Goal: Task Accomplishment & Management: Manage account settings

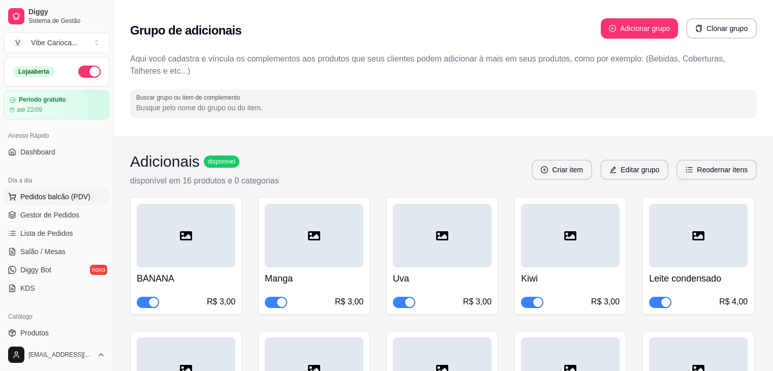
click at [62, 196] on span "Pedidos balcão (PDV)" at bounding box center [55, 197] width 70 height 10
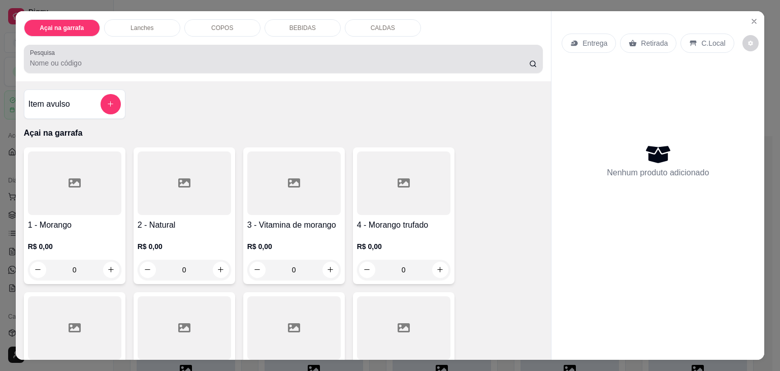
click at [239, 53] on div at bounding box center [284, 59] width 508 height 20
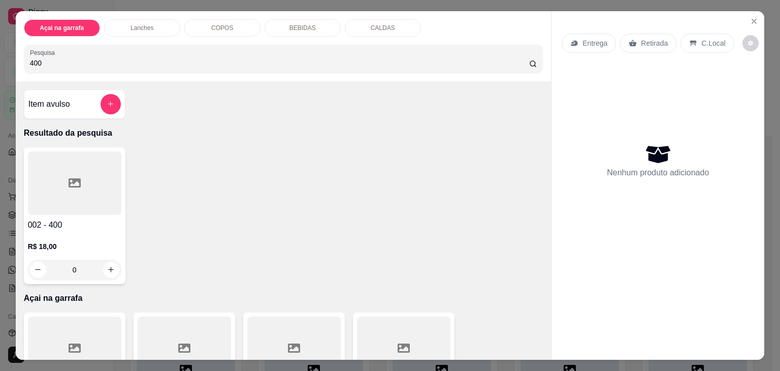
type input "400"
click at [89, 171] on div at bounding box center [74, 183] width 93 height 64
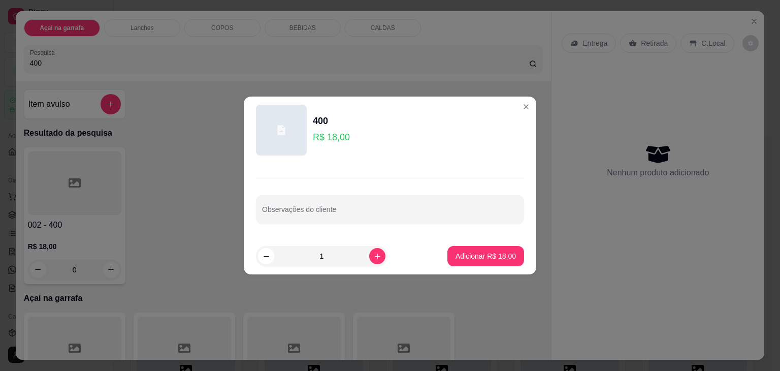
click at [477, 268] on footer "1 Adicionar R$ 18,00" at bounding box center [390, 256] width 293 height 37
click at [475, 263] on button "Adicionar R$ 18,00" at bounding box center [486, 256] width 77 height 20
type input "1"
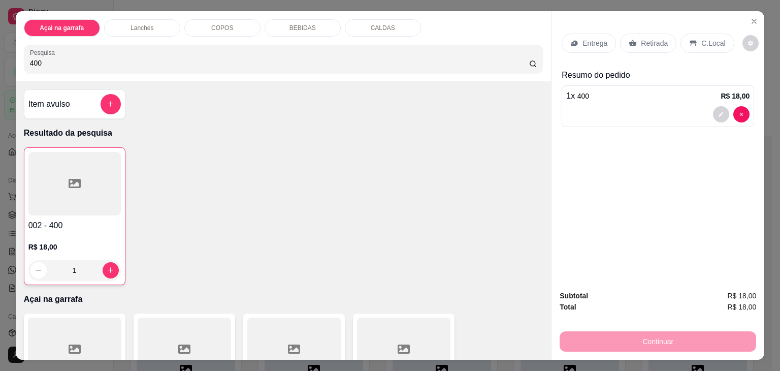
click at [691, 44] on div "C.Local" at bounding box center [707, 43] width 53 height 19
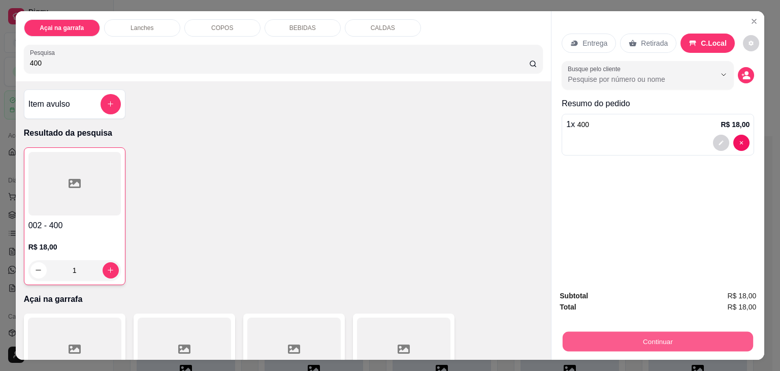
click at [680, 334] on button "Continuar" at bounding box center [658, 342] width 191 height 20
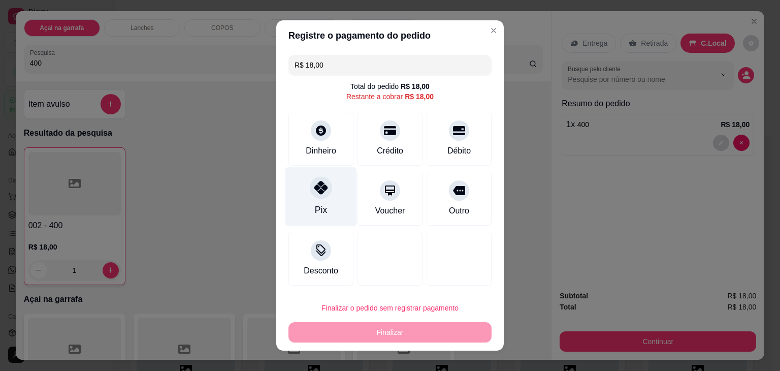
click at [310, 193] on div at bounding box center [321, 187] width 22 height 22
type input "R$ 0,00"
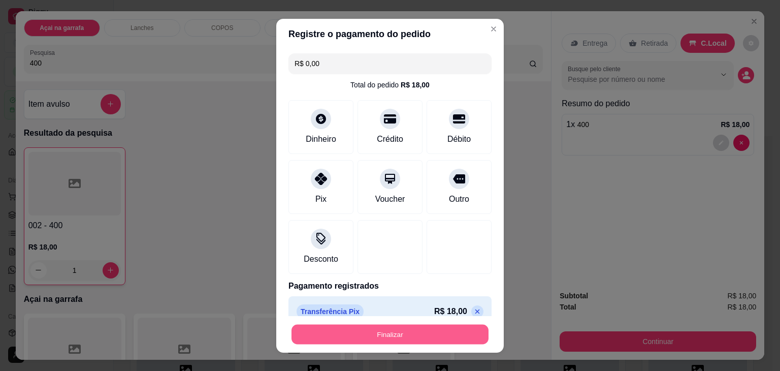
click at [335, 330] on button "Finalizar" at bounding box center [390, 334] width 197 height 20
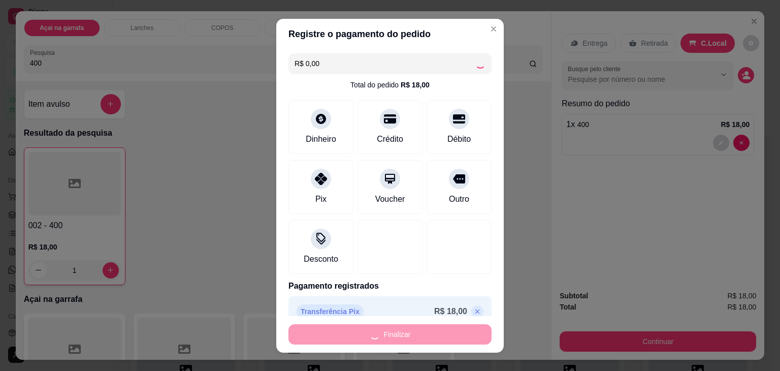
type input "0"
type input "-R$ 18,00"
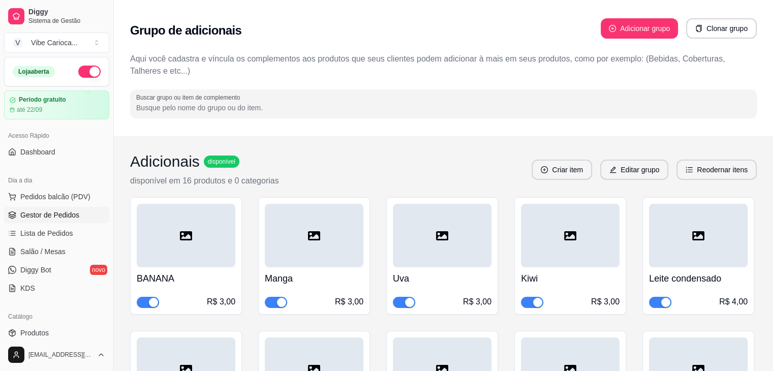
click at [56, 220] on link "Gestor de Pedidos" at bounding box center [56, 215] width 105 height 16
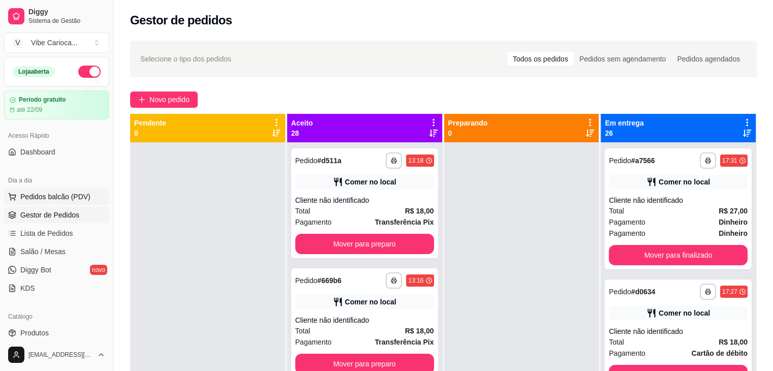
click at [37, 200] on span "Pedidos balcão (PDV)" at bounding box center [55, 197] width 70 height 10
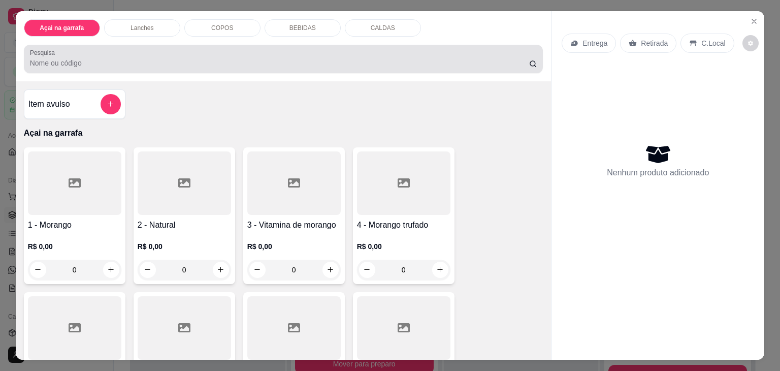
click at [124, 58] on input "Pesquisa" at bounding box center [279, 63] width 499 height 10
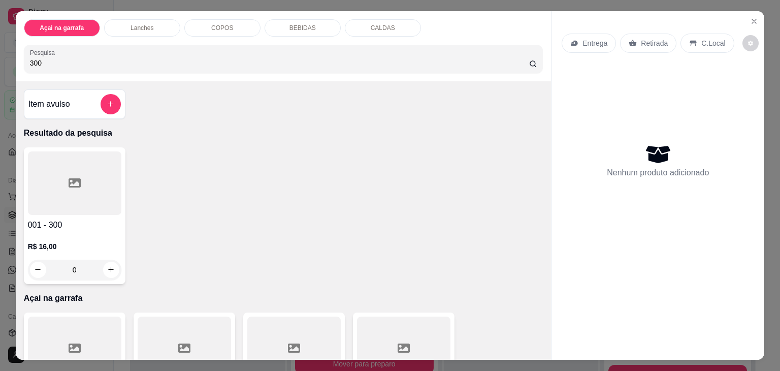
type input "300"
click at [93, 166] on div at bounding box center [74, 183] width 93 height 64
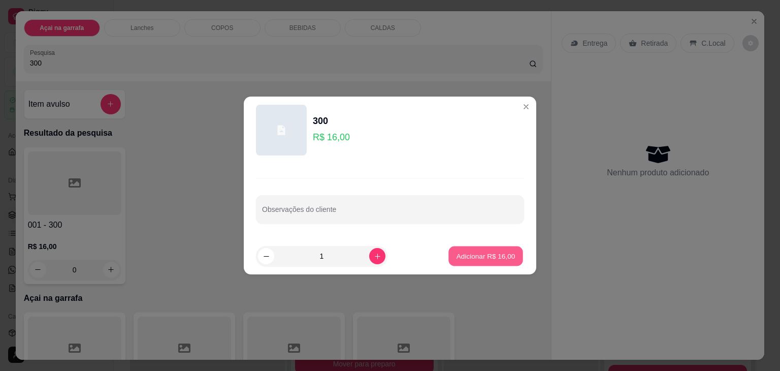
click at [488, 256] on p "Adicionar R$ 16,00" at bounding box center [486, 256] width 59 height 10
type input "1"
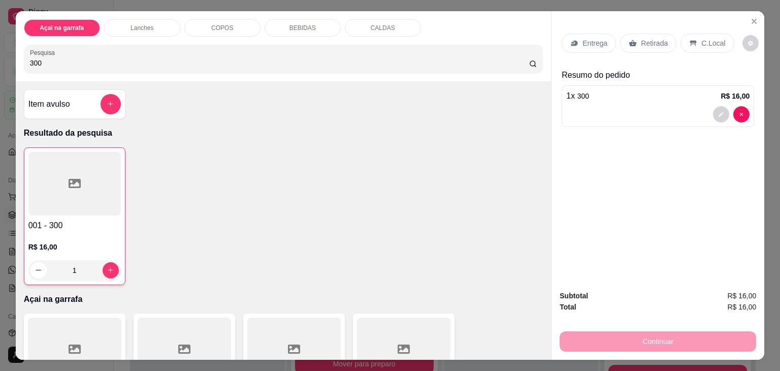
click at [702, 43] on p "C.Local" at bounding box center [714, 43] width 24 height 10
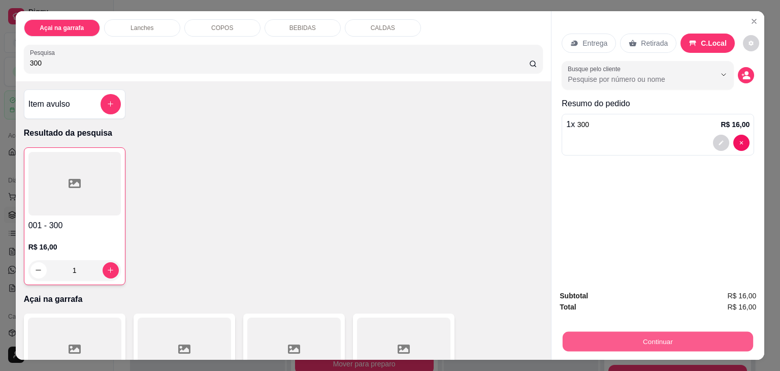
click at [649, 337] on button "Continuar" at bounding box center [658, 342] width 191 height 20
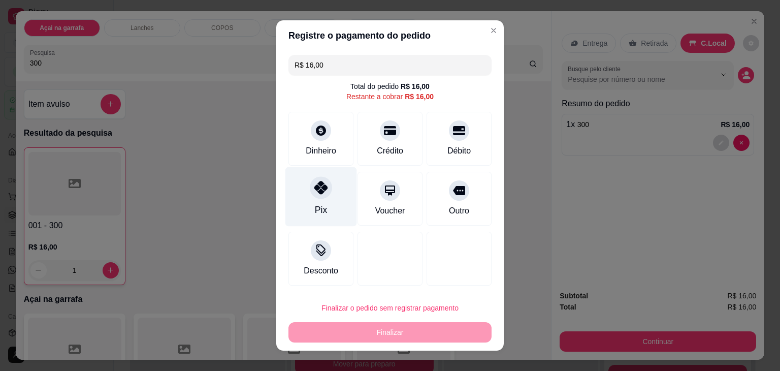
click at [319, 192] on icon at bounding box center [321, 187] width 13 height 13
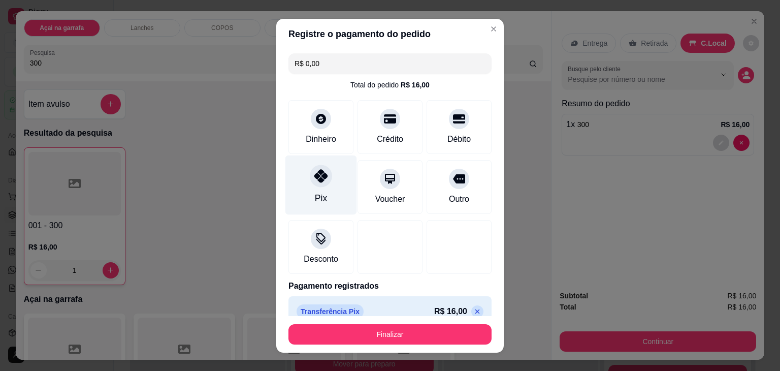
type input "R$ 0,00"
click at [319, 192] on div "Pix" at bounding box center [321, 198] width 12 height 13
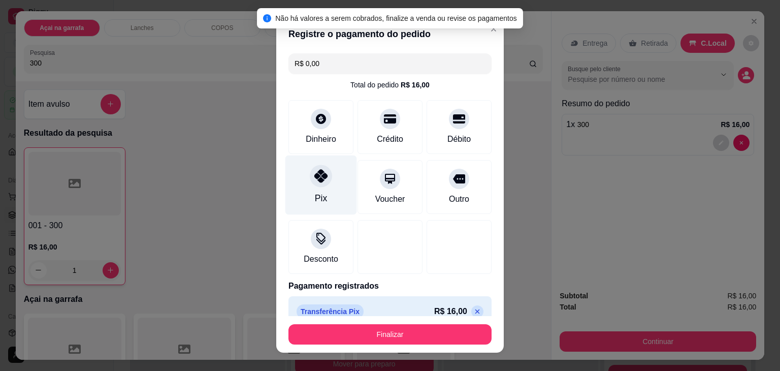
click at [313, 183] on div at bounding box center [321, 176] width 22 height 22
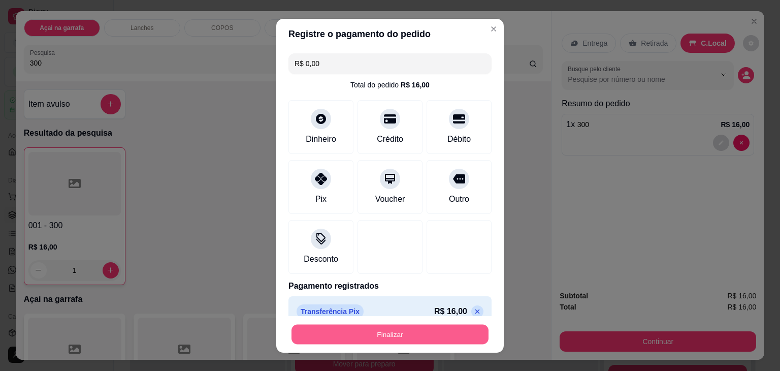
click at [411, 336] on button "Finalizar" at bounding box center [390, 334] width 197 height 20
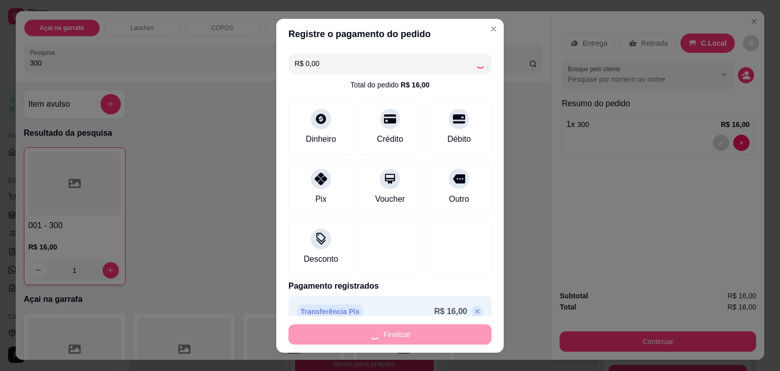
type input "0"
type input "-R$ 16,00"
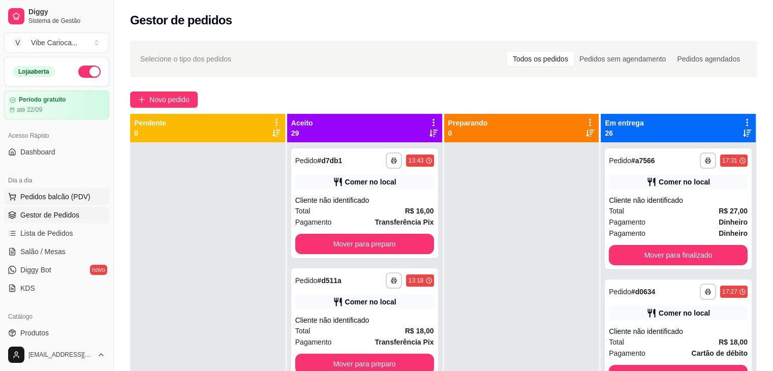
click at [62, 200] on span "Pedidos balcão (PDV)" at bounding box center [55, 197] width 70 height 10
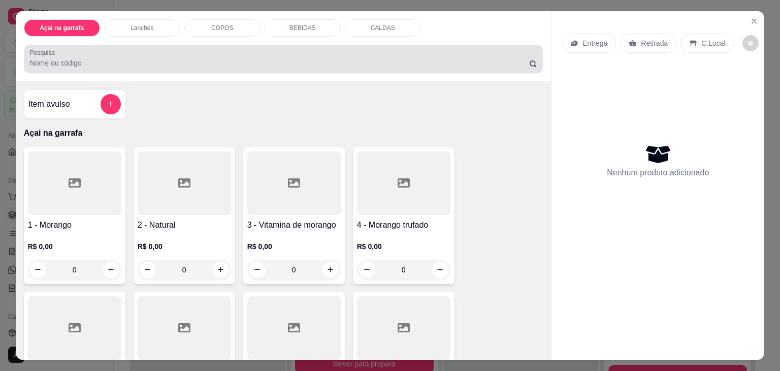
click at [180, 49] on div at bounding box center [284, 59] width 508 height 20
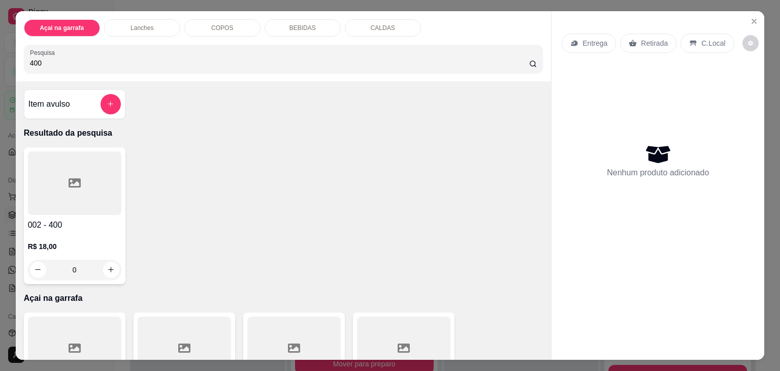
type input "400"
click at [103, 176] on div at bounding box center [74, 183] width 93 height 64
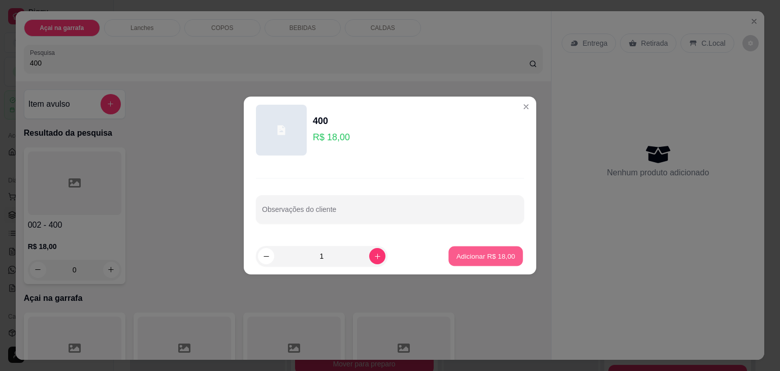
click at [473, 254] on p "Adicionar R$ 18,00" at bounding box center [486, 256] width 59 height 10
type input "1"
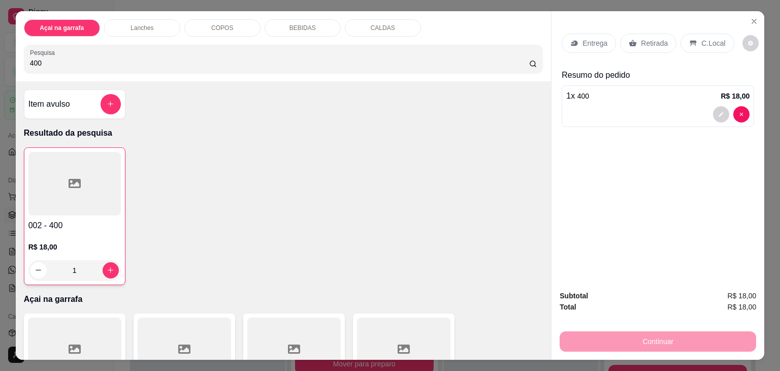
click at [681, 42] on div "C.Local" at bounding box center [707, 43] width 53 height 19
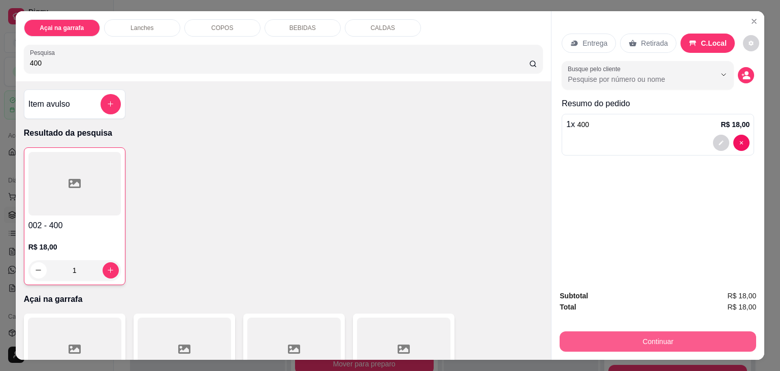
click at [601, 333] on button "Continuar" at bounding box center [658, 341] width 197 height 20
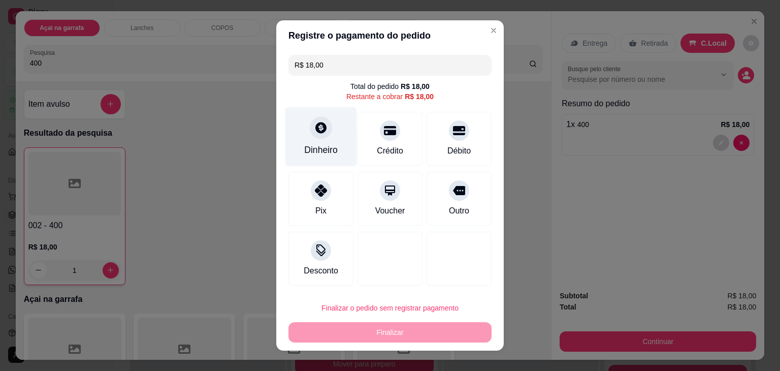
click at [317, 131] on icon at bounding box center [321, 127] width 11 height 11
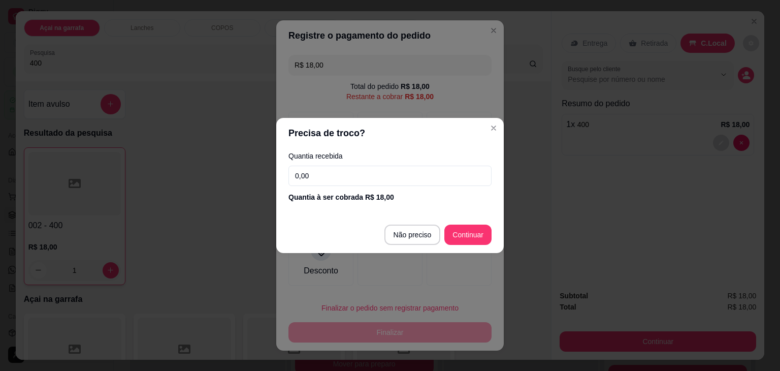
click at [319, 183] on input "0,00" at bounding box center [390, 176] width 203 height 20
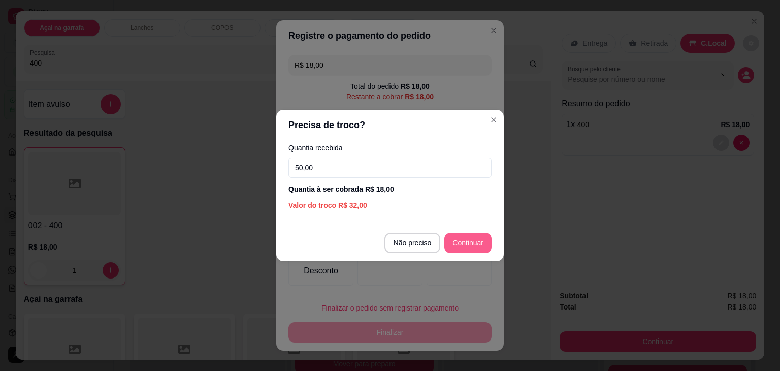
type input "50,00"
type input "R$ 0,00"
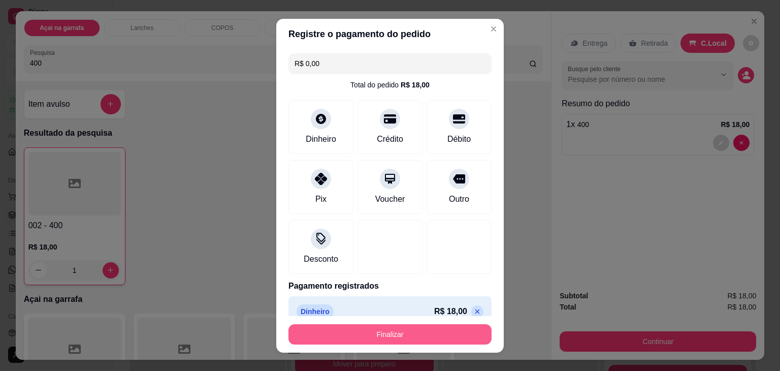
click at [397, 324] on button "Finalizar" at bounding box center [390, 334] width 203 height 20
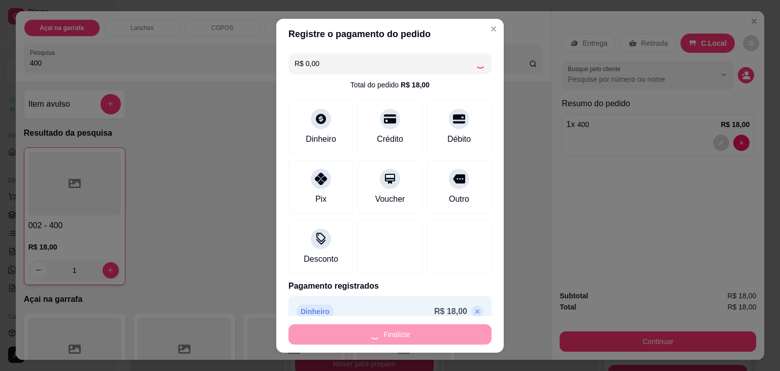
type input "0"
type input "-R$ 18,00"
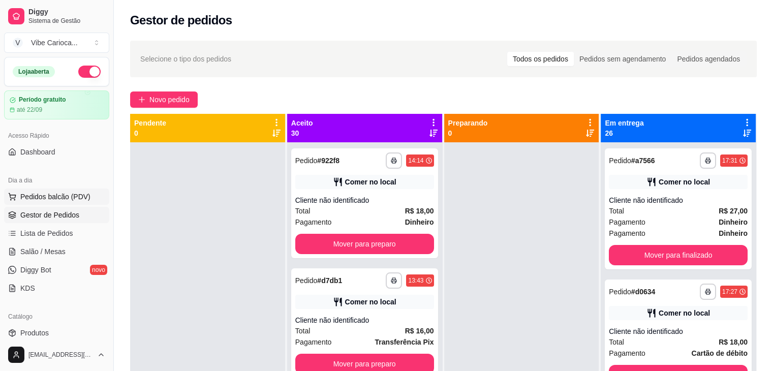
click at [64, 199] on span "Pedidos balcão (PDV)" at bounding box center [55, 197] width 70 height 10
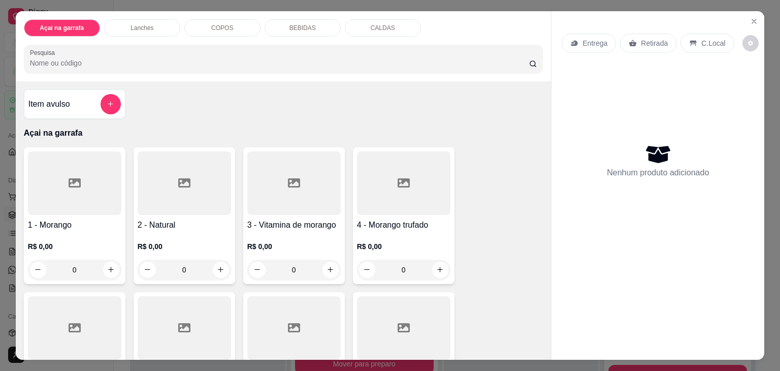
click at [290, 26] on p "BEBIDAS" at bounding box center [303, 28] width 26 height 8
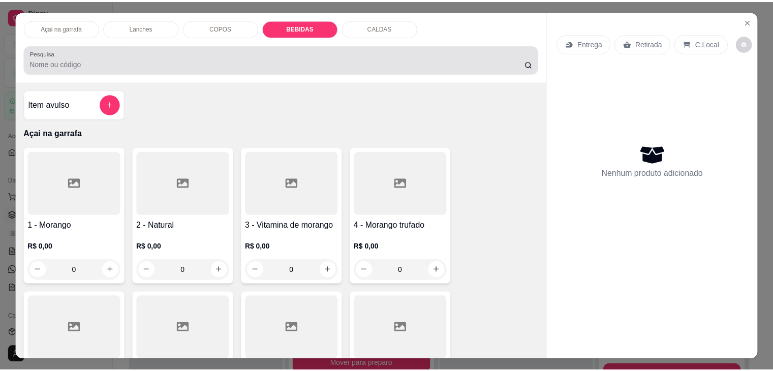
scroll to position [25, 0]
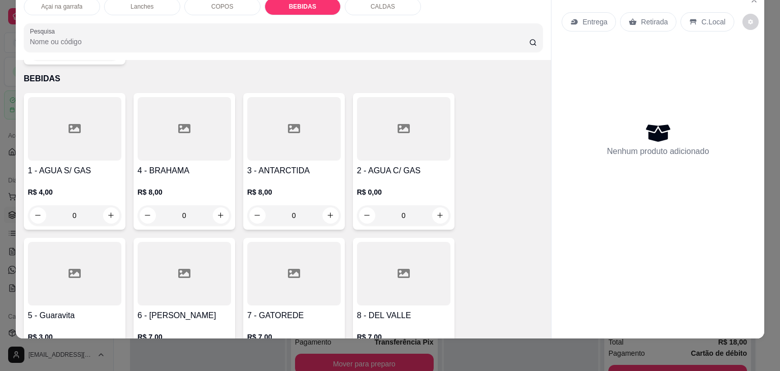
click at [60, 238] on div "5 - Guaravita R$ 3,00 0" at bounding box center [75, 306] width 102 height 137
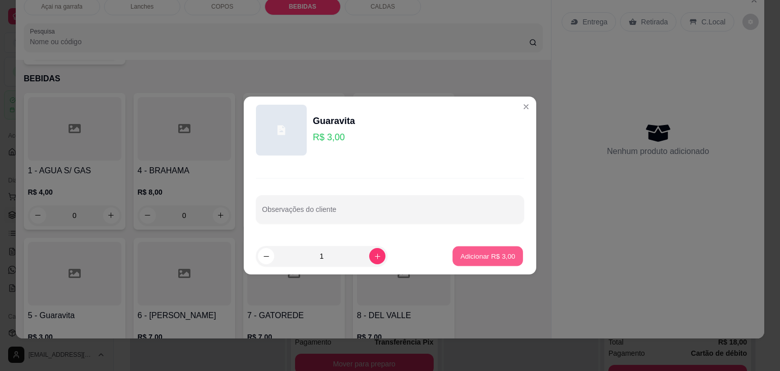
click at [481, 263] on button "Adicionar R$ 3,00" at bounding box center [488, 256] width 71 height 20
type input "1"
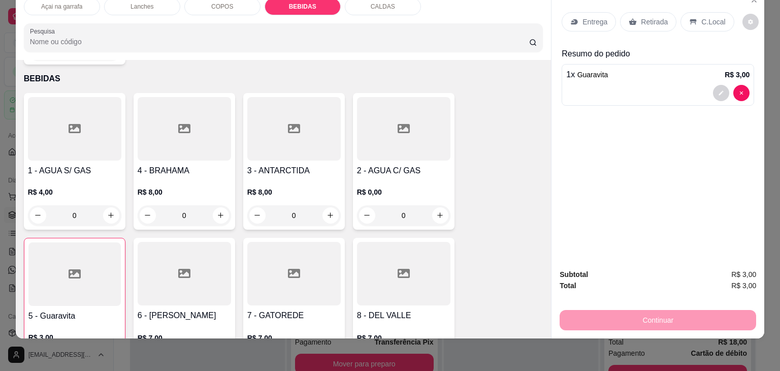
click at [693, 16] on div "C.Local" at bounding box center [707, 21] width 53 height 19
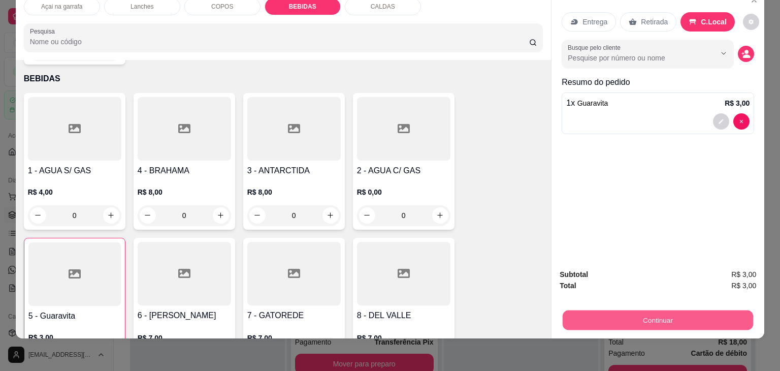
click at [666, 310] on button "Continuar" at bounding box center [658, 320] width 191 height 20
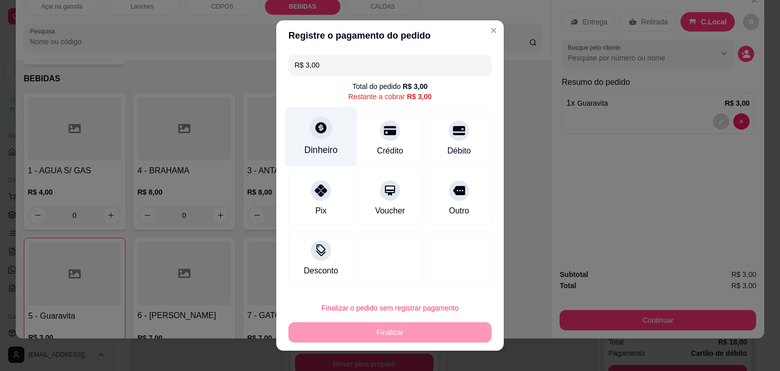
click at [315, 132] on icon at bounding box center [321, 127] width 13 height 13
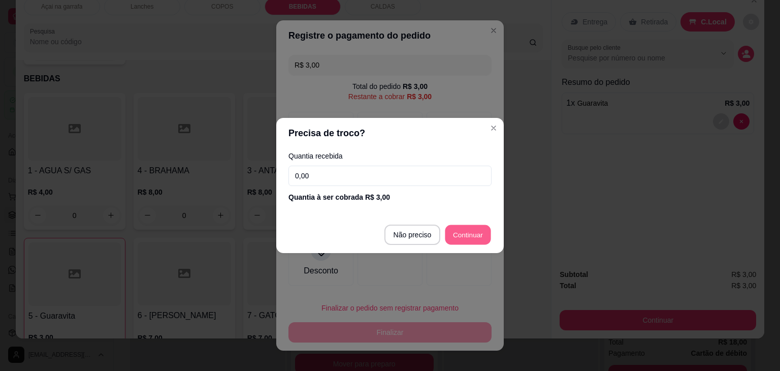
type input "R$ 0,00"
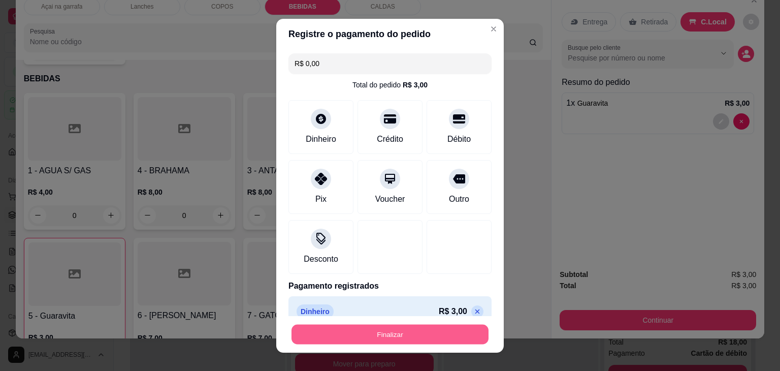
click at [433, 330] on button "Finalizar" at bounding box center [390, 334] width 197 height 20
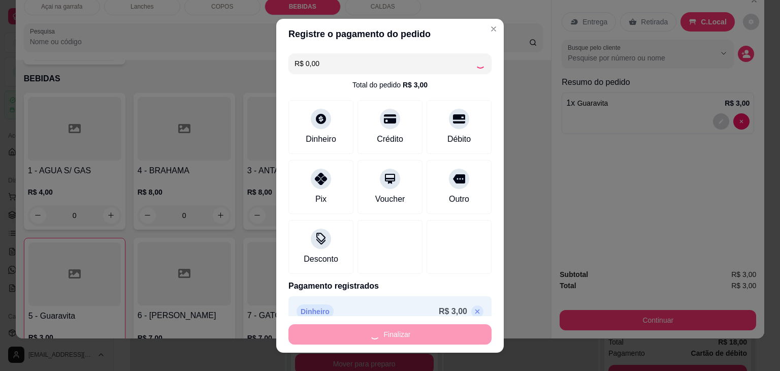
type input "0"
type input "-R$ 3,00"
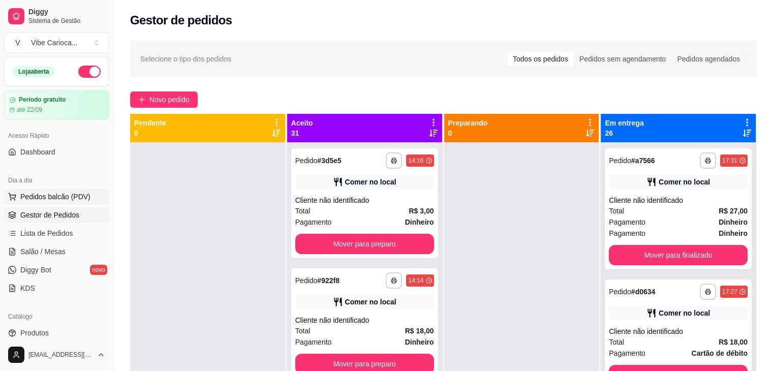
click at [40, 190] on button "Pedidos balcão (PDV)" at bounding box center [56, 197] width 105 height 16
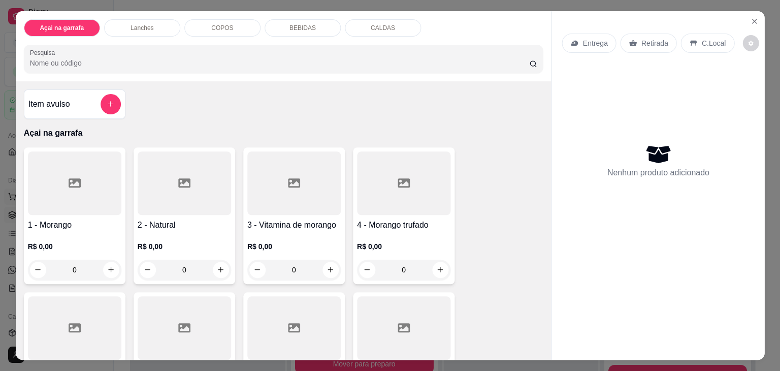
click at [40, 190] on div at bounding box center [73, 183] width 93 height 64
click at [384, 58] on input "Pesquisa" at bounding box center [279, 63] width 499 height 10
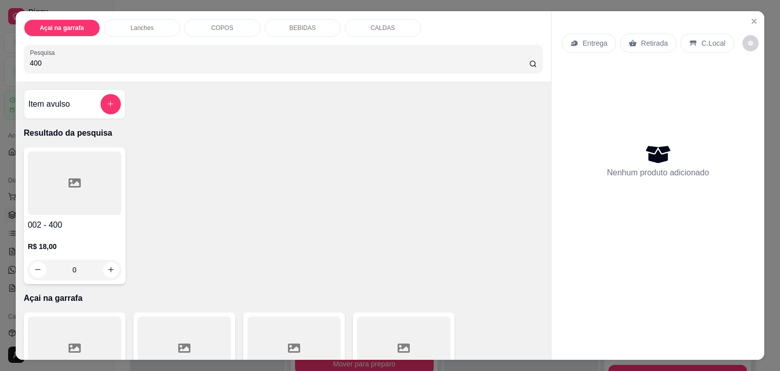
type input "400"
click at [75, 182] on icon at bounding box center [75, 182] width 12 height 9
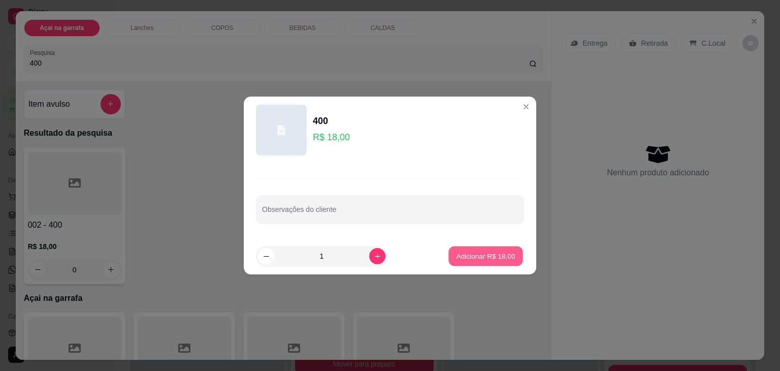
click at [488, 246] on button "Adicionar R$ 18,00" at bounding box center [486, 256] width 75 height 20
type input "1"
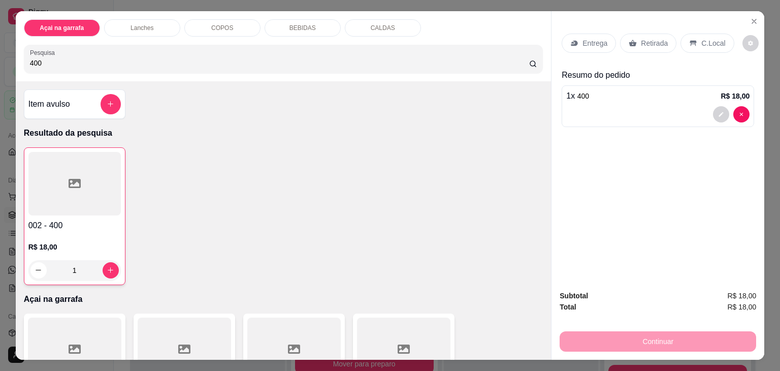
click at [704, 38] on p "C.Local" at bounding box center [714, 43] width 24 height 10
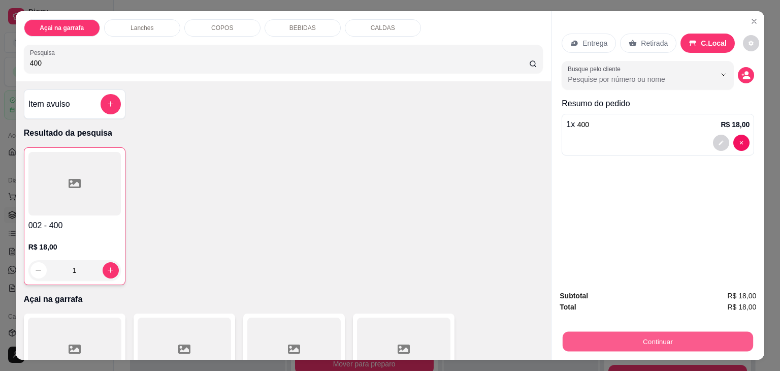
click at [640, 335] on button "Continuar" at bounding box center [658, 342] width 191 height 20
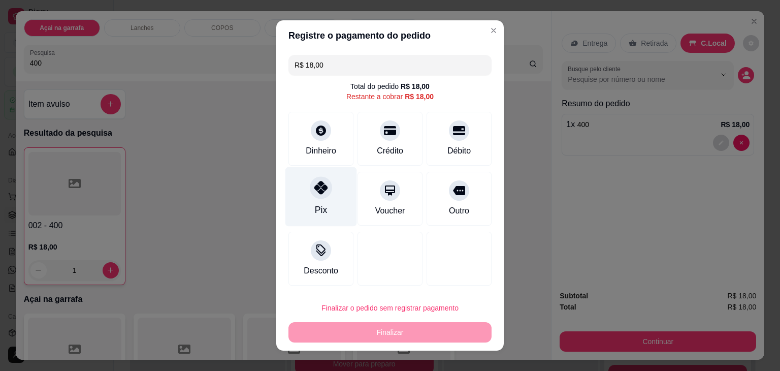
click at [310, 191] on div at bounding box center [321, 187] width 22 height 22
type input "R$ 0,00"
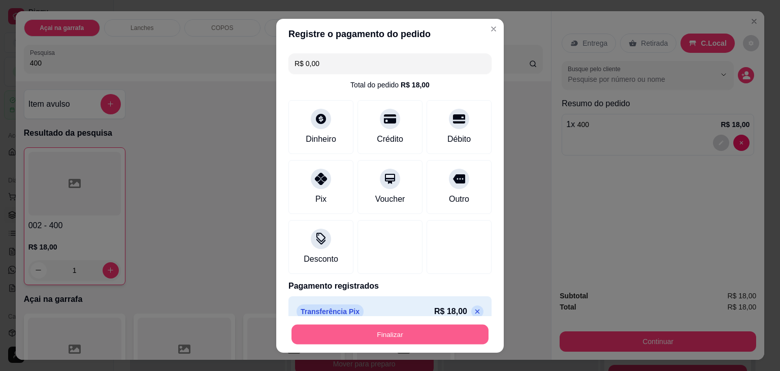
click at [303, 342] on button "Finalizar" at bounding box center [390, 334] width 197 height 20
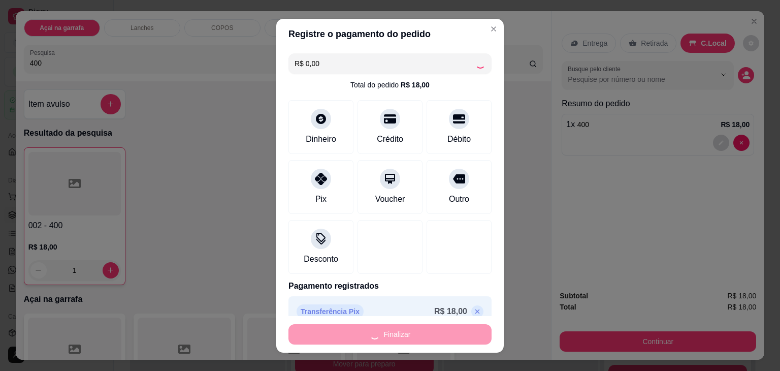
type input "0"
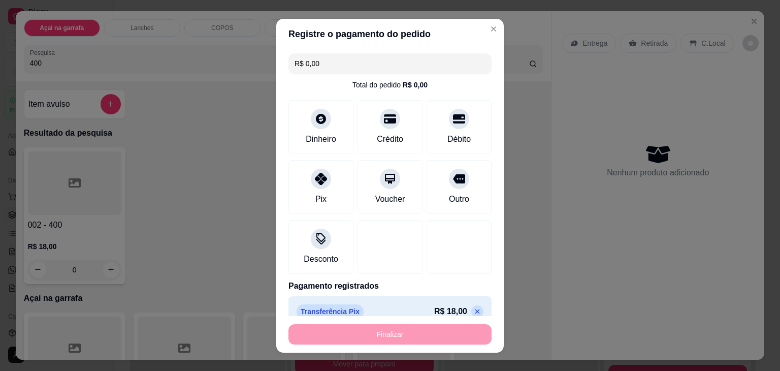
type input "-R$ 18,00"
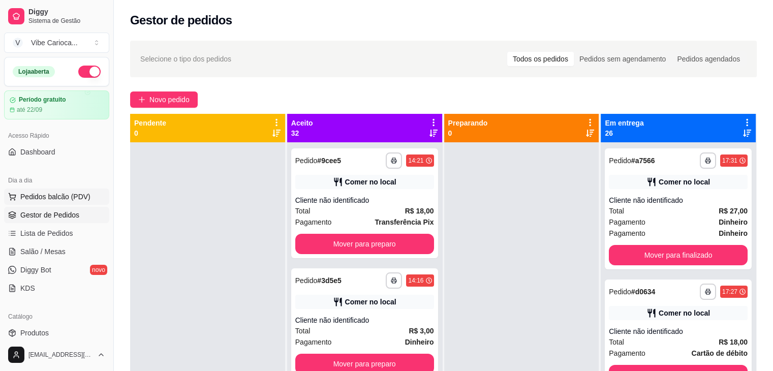
click at [80, 198] on span "Pedidos balcão (PDV)" at bounding box center [55, 197] width 70 height 10
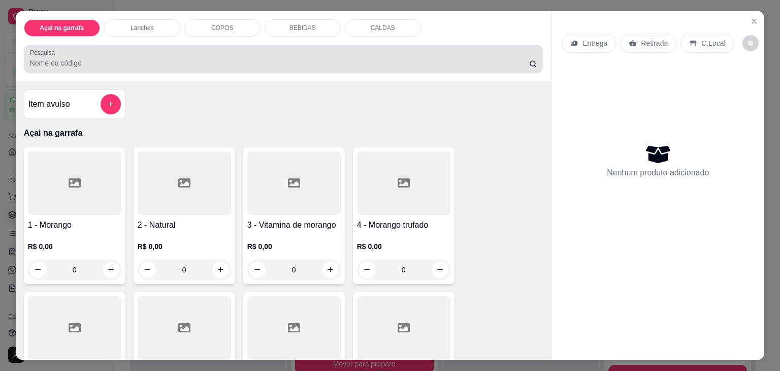
click at [182, 45] on div "Pesquisa" at bounding box center [284, 59] width 520 height 28
click at [315, 50] on div at bounding box center [284, 59] width 508 height 20
click at [226, 68] on div "Pesquisa" at bounding box center [284, 59] width 520 height 28
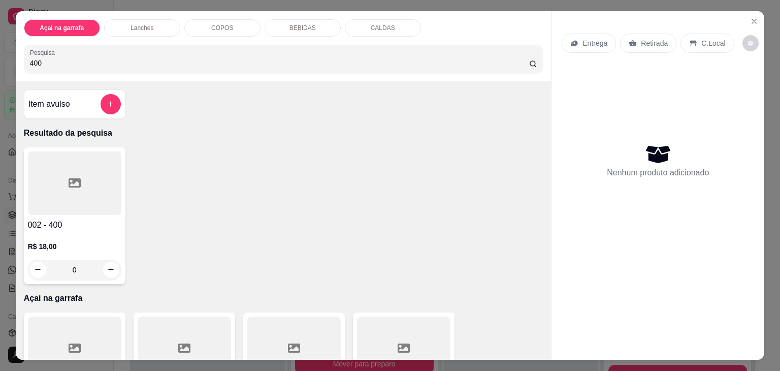
type input "400"
click at [54, 165] on div at bounding box center [74, 183] width 93 height 64
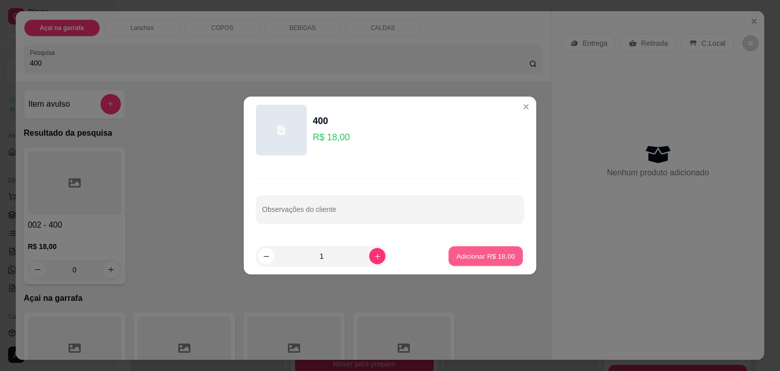
click at [492, 255] on p "Adicionar R$ 18,00" at bounding box center [486, 256] width 59 height 10
type input "1"
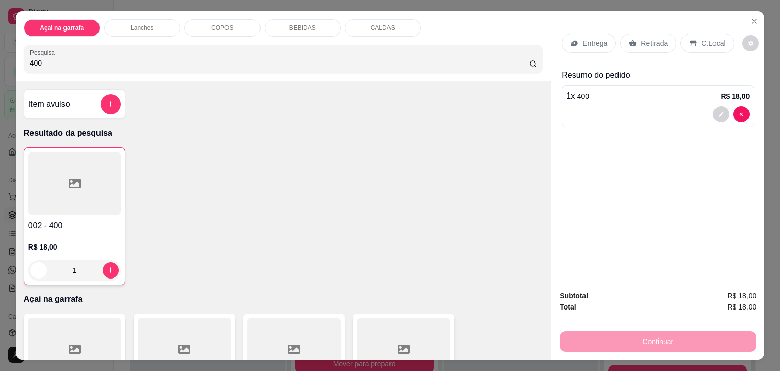
click at [706, 34] on div "C.Local" at bounding box center [707, 43] width 53 height 19
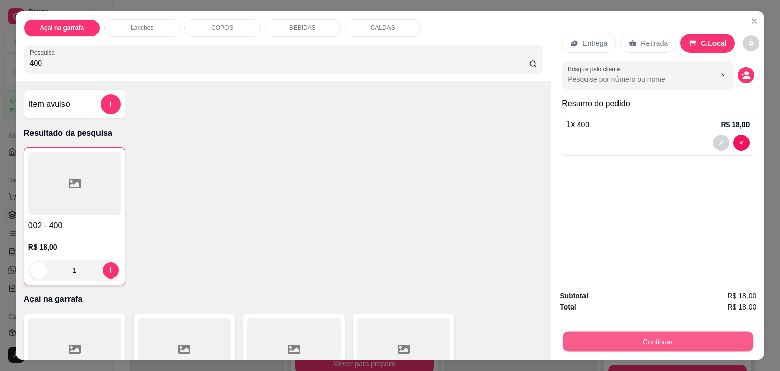
click at [618, 338] on button "Continuar" at bounding box center [658, 342] width 191 height 20
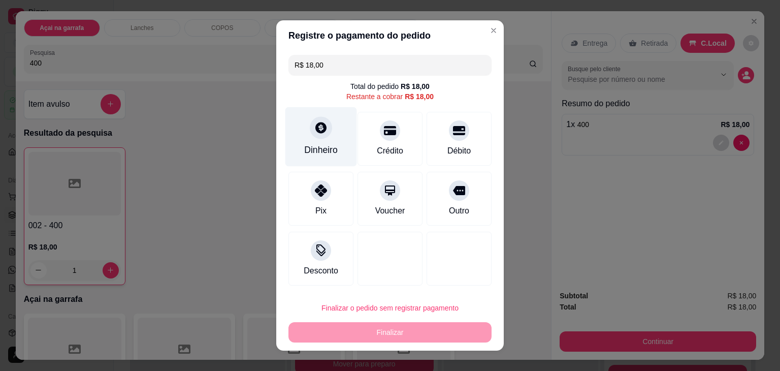
click at [317, 149] on div "Dinheiro" at bounding box center [321, 149] width 34 height 13
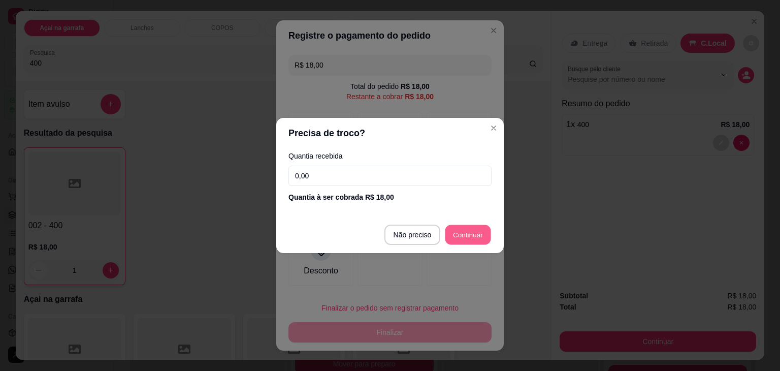
type input "R$ 0,00"
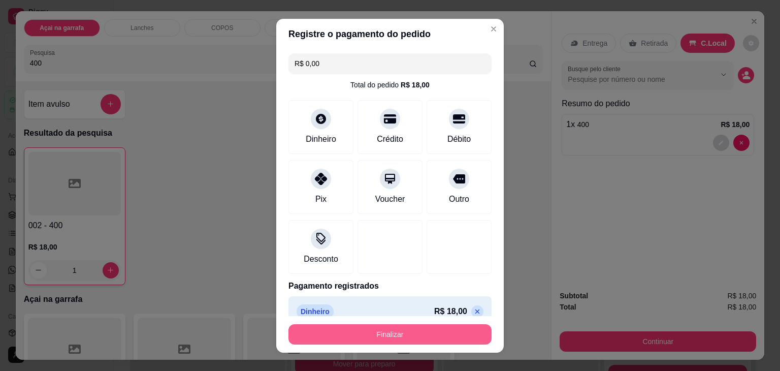
click at [368, 333] on button "Finalizar" at bounding box center [390, 334] width 203 height 20
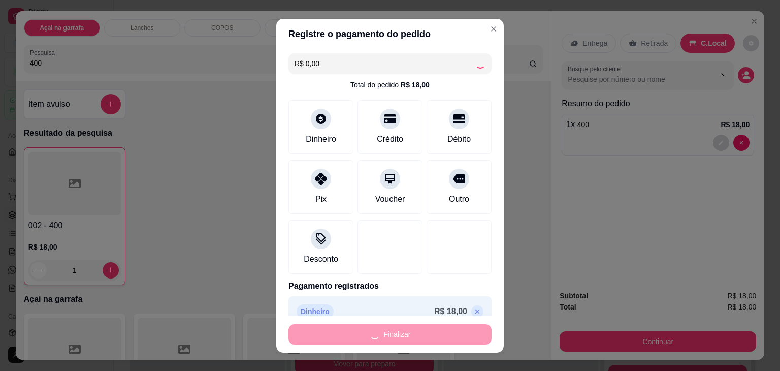
type input "0"
type input "-R$ 18,00"
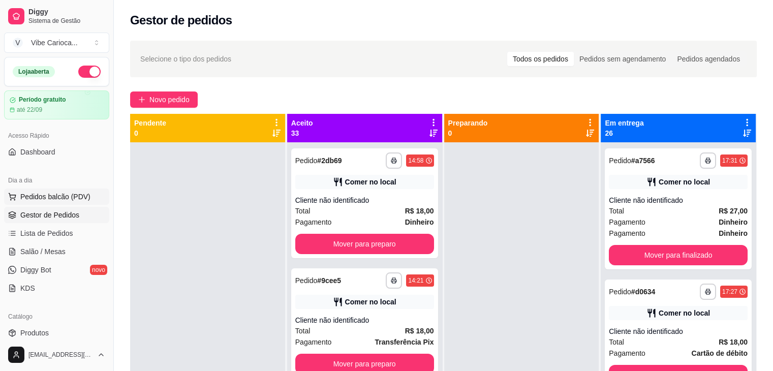
click at [56, 197] on span "Pedidos balcão (PDV)" at bounding box center [55, 197] width 70 height 10
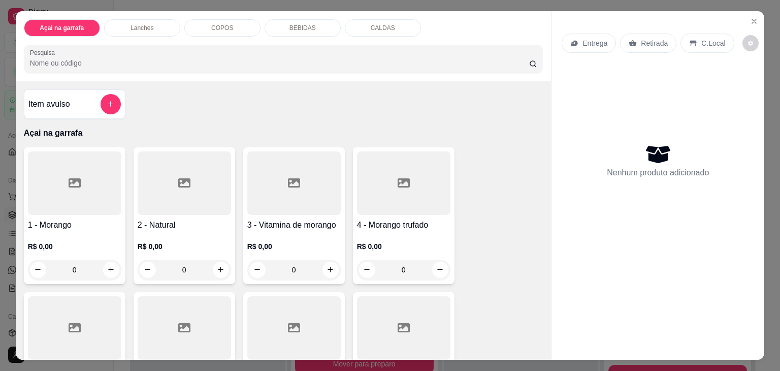
click at [89, 59] on input "Pesquisa" at bounding box center [279, 63] width 499 height 10
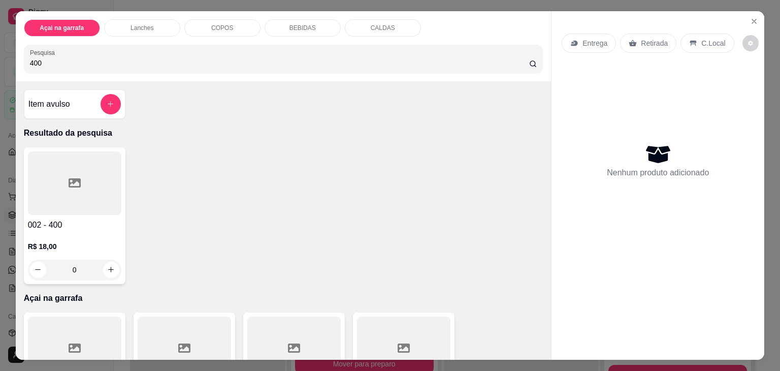
type input "400"
click at [63, 181] on div at bounding box center [74, 183] width 93 height 64
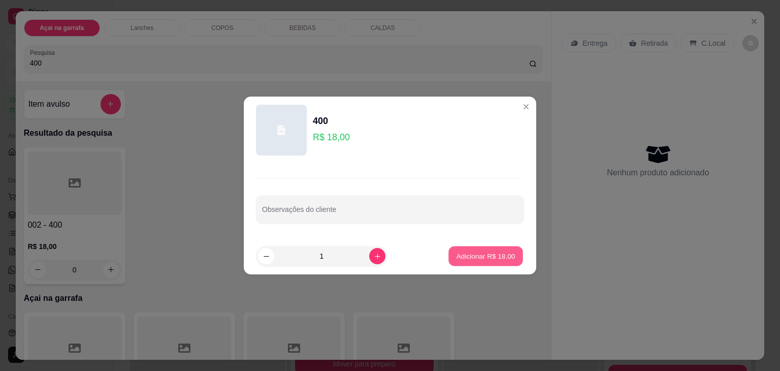
click at [465, 251] on button "Adicionar R$ 18,00" at bounding box center [486, 256] width 75 height 20
type input "1"
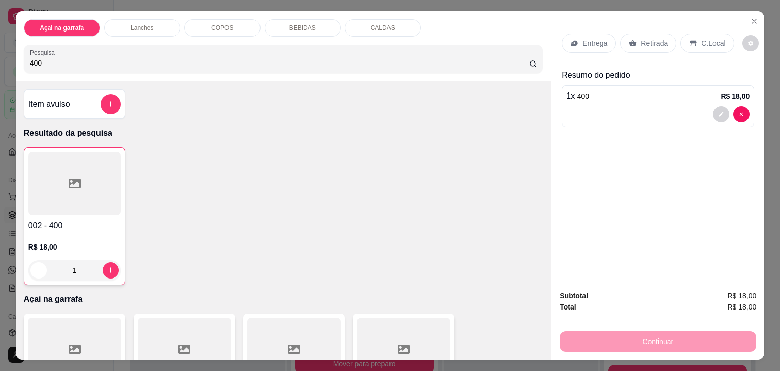
click at [702, 43] on p "C.Local" at bounding box center [714, 43] width 24 height 10
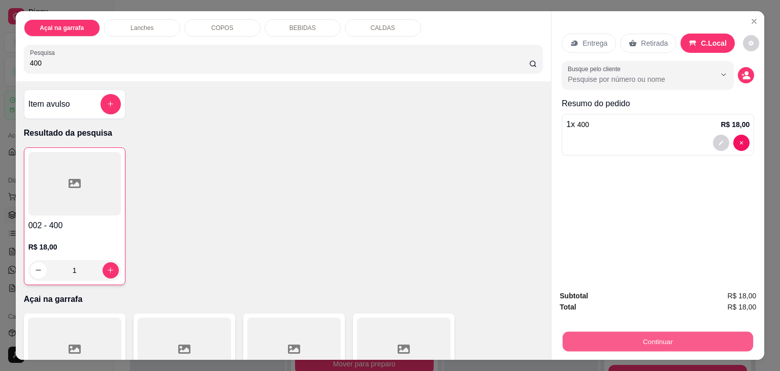
click at [639, 332] on button "Continuar" at bounding box center [658, 342] width 191 height 20
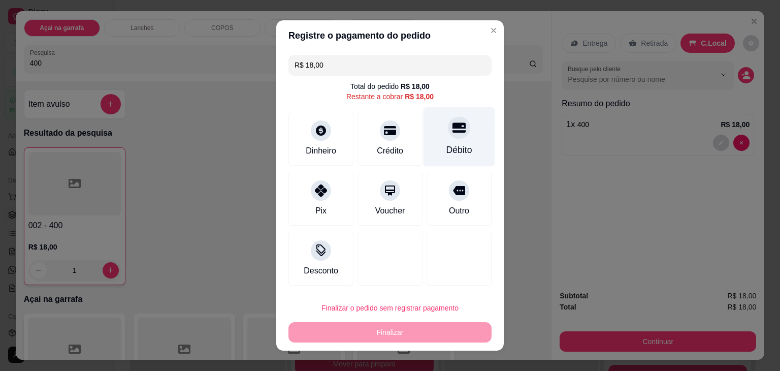
click at [458, 144] on div "Débito" at bounding box center [460, 149] width 26 height 13
type input "R$ 0,00"
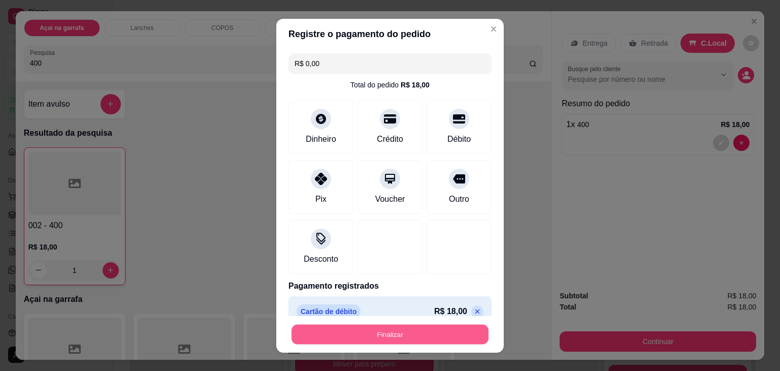
click at [339, 337] on button "Finalizar" at bounding box center [390, 334] width 197 height 20
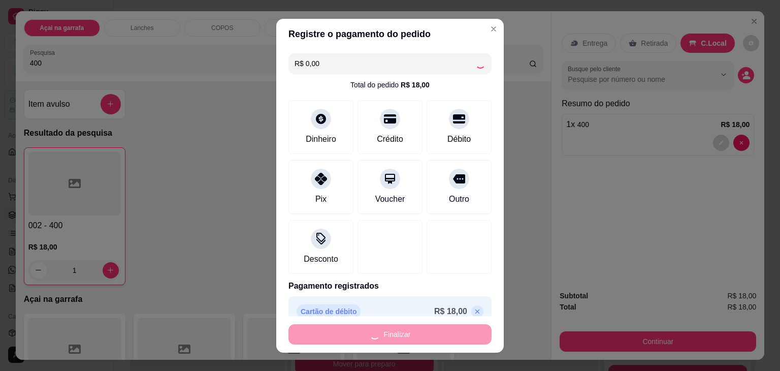
type input "0"
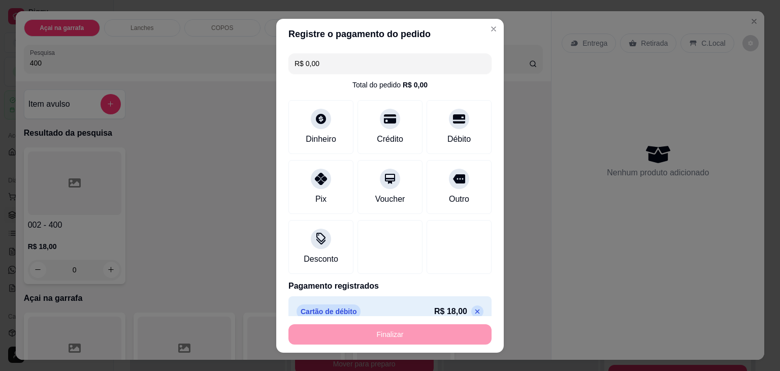
type input "-R$ 18,00"
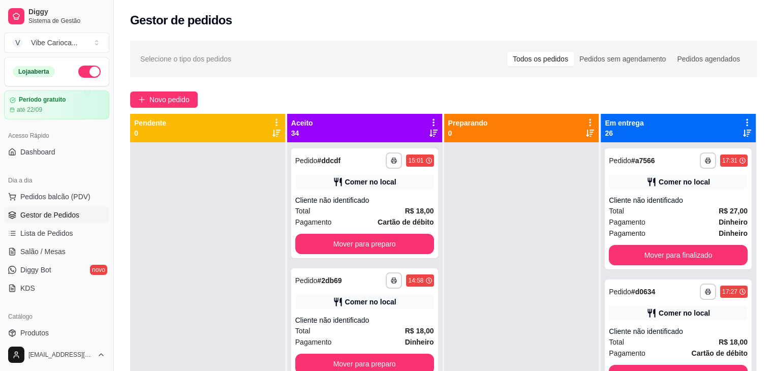
click at [601, 133] on div "Em entrega 26" at bounding box center [678, 128] width 155 height 28
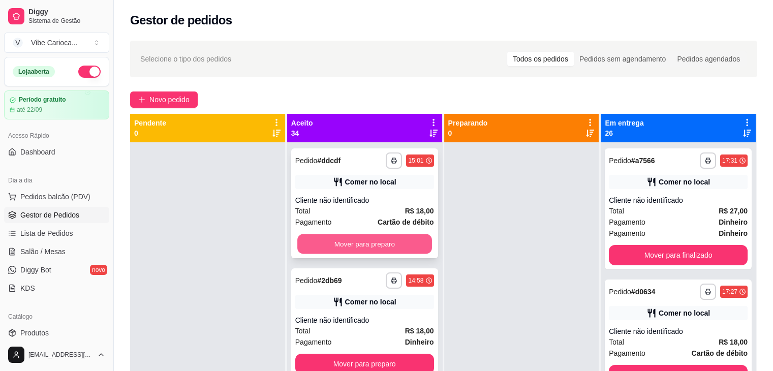
click at [388, 237] on button "Mover para preparo" at bounding box center [364, 244] width 135 height 20
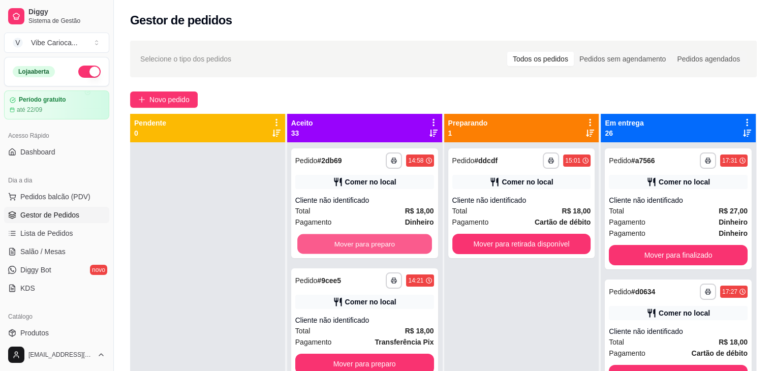
click at [388, 237] on button "Mover para preparo" at bounding box center [364, 244] width 135 height 20
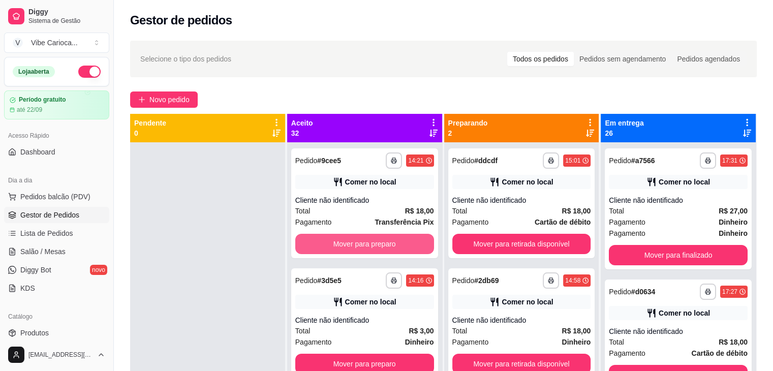
click at [388, 237] on button "Mover para preparo" at bounding box center [364, 244] width 139 height 20
click at [388, 237] on button "Mover para preparo" at bounding box center [364, 244] width 135 height 20
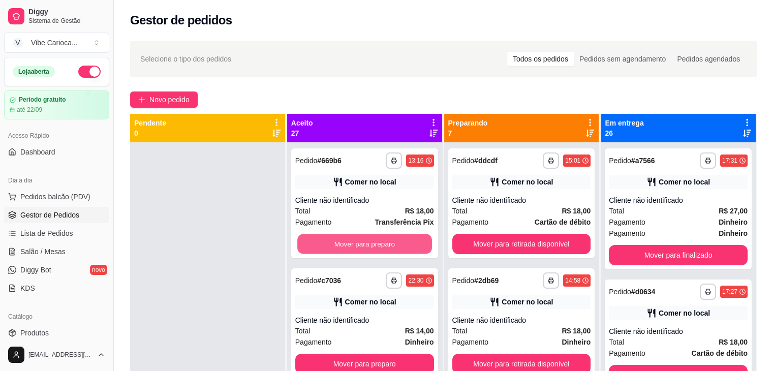
click at [388, 237] on button "Mover para preparo" at bounding box center [364, 244] width 135 height 20
click at [388, 237] on button "Mover para preparo" at bounding box center [364, 244] width 139 height 20
click at [388, 237] on button "Mover para preparo" at bounding box center [364, 244] width 135 height 20
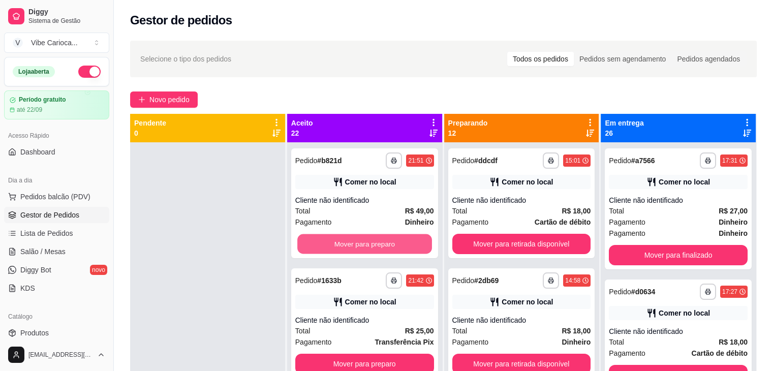
click at [388, 237] on button "Mover para preparo" at bounding box center [364, 244] width 135 height 20
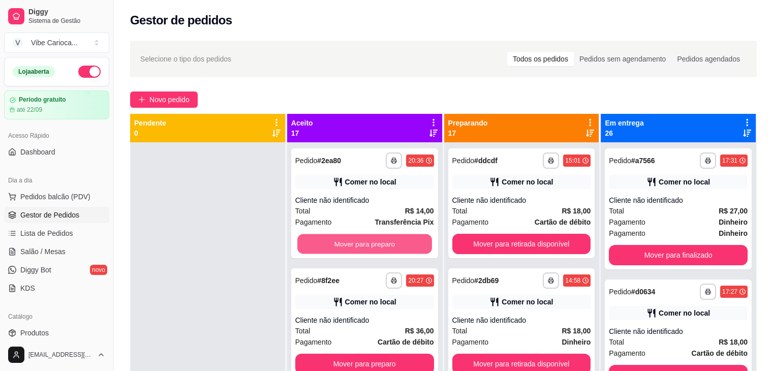
click at [388, 237] on button "Mover para preparo" at bounding box center [364, 244] width 135 height 20
click at [388, 354] on button "Mover para preparo" at bounding box center [364, 364] width 139 height 20
click at [388, 237] on div "Mover para preparo" at bounding box center [364, 244] width 139 height 20
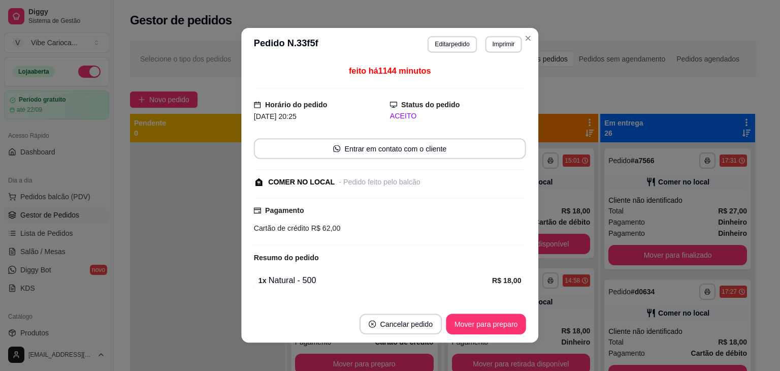
click at [388, 237] on div "Pagamento Cartão de crédito R$ 62,00" at bounding box center [390, 221] width 272 height 47
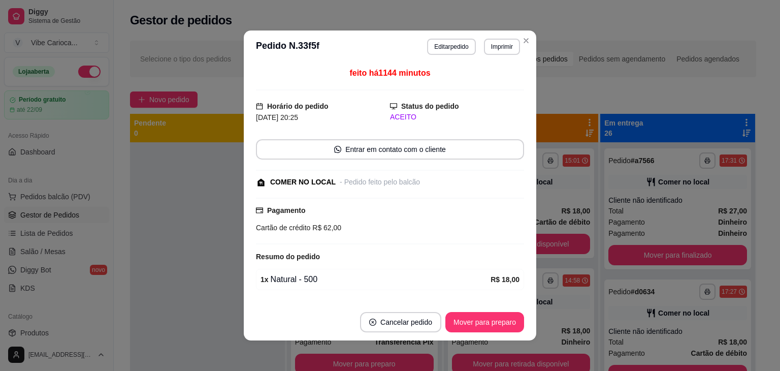
click at [388, 237] on div "Pagamento Cartão de crédito R$ 62,00" at bounding box center [390, 221] width 268 height 47
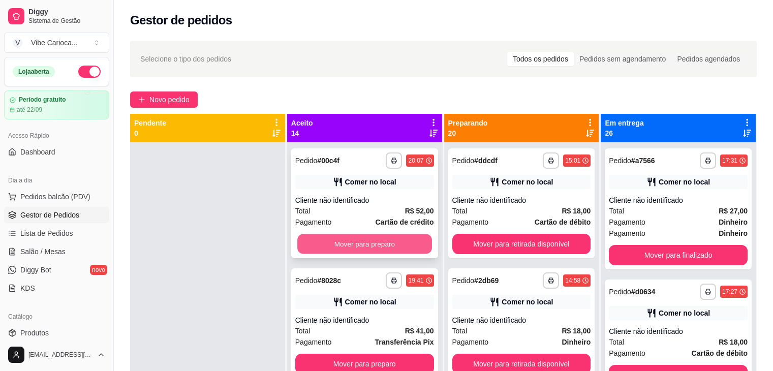
click at [392, 237] on button "Mover para preparo" at bounding box center [364, 244] width 135 height 20
click at [392, 237] on button "Mover para preparo" at bounding box center [364, 244] width 139 height 20
click at [392, 237] on button "Mover para preparo" at bounding box center [364, 244] width 135 height 20
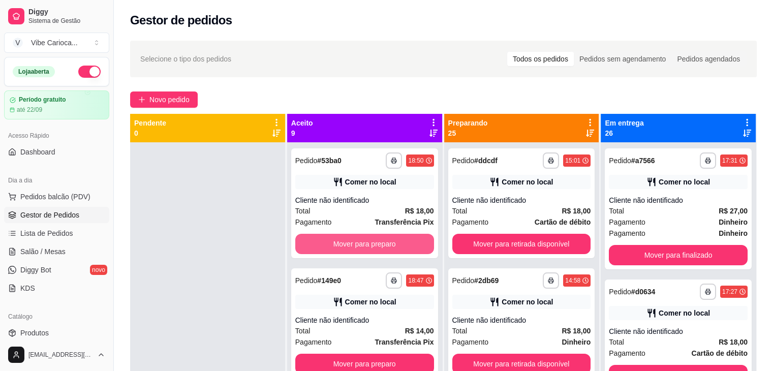
click at [392, 237] on button "Mover para preparo" at bounding box center [364, 244] width 139 height 20
click at [392, 237] on button "Mover para preparo" at bounding box center [364, 244] width 135 height 20
click at [392, 237] on button "Mover para preparo" at bounding box center [364, 244] width 139 height 20
click at [392, 237] on button "Mover para preparo" at bounding box center [364, 244] width 135 height 20
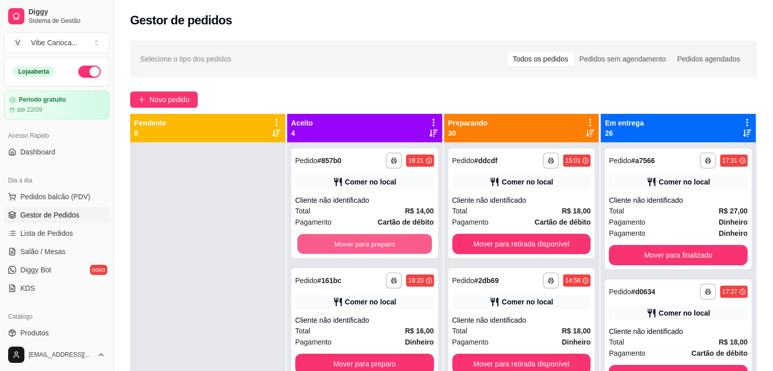
click at [392, 237] on button "Mover para preparo" at bounding box center [364, 244] width 135 height 20
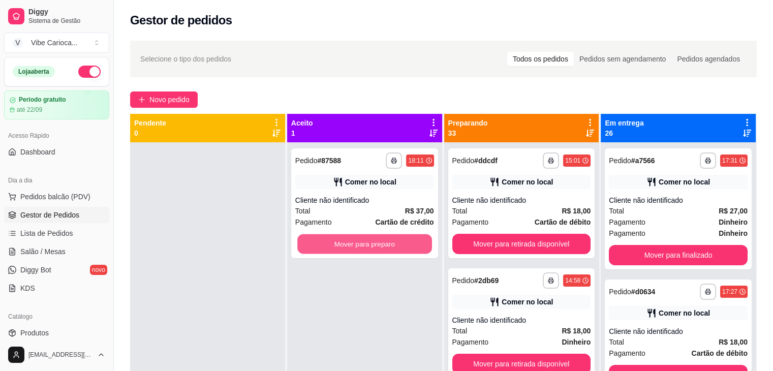
click at [392, 237] on button "Mover para preparo" at bounding box center [364, 244] width 135 height 20
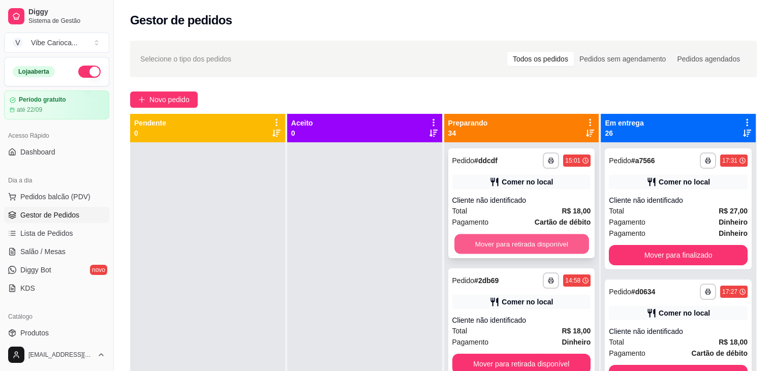
click at [465, 245] on button "Mover para retirada disponível" at bounding box center [521, 244] width 135 height 20
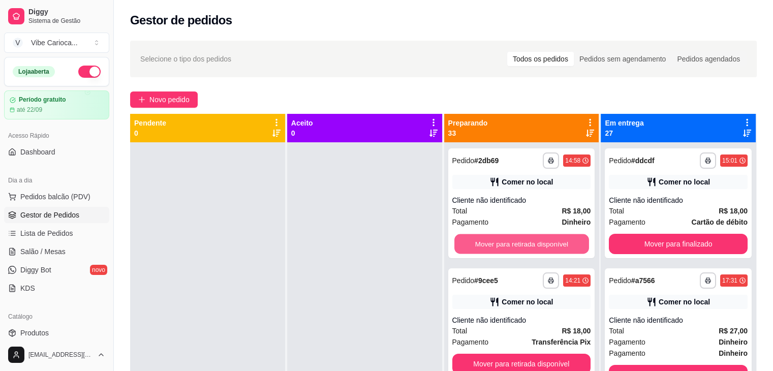
click at [465, 245] on button "Mover para retirada disponível" at bounding box center [521, 244] width 135 height 20
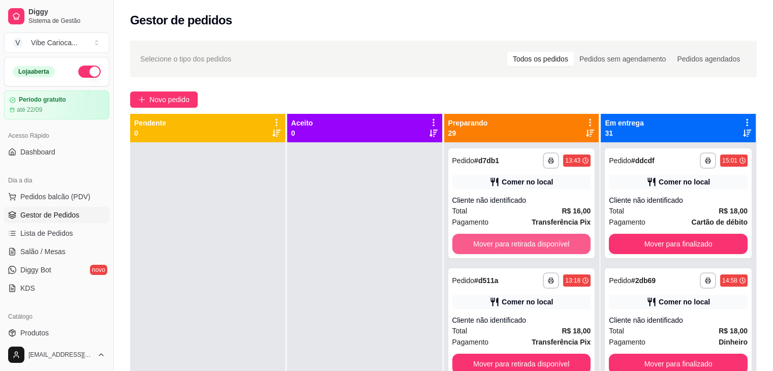
click at [465, 245] on button "Mover para retirada disponível" at bounding box center [521, 244] width 139 height 20
click at [465, 245] on button "Mover para retirada disponível" at bounding box center [521, 244] width 135 height 20
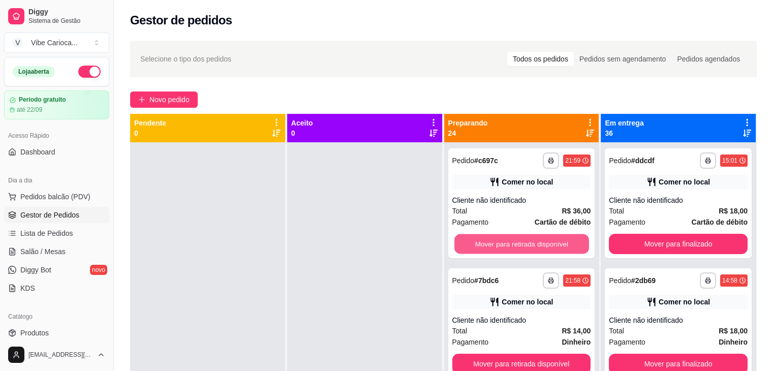
click at [465, 245] on button "Mover para retirada disponível" at bounding box center [521, 244] width 135 height 20
click at [465, 245] on button "Mover para retirada disponível" at bounding box center [521, 244] width 139 height 20
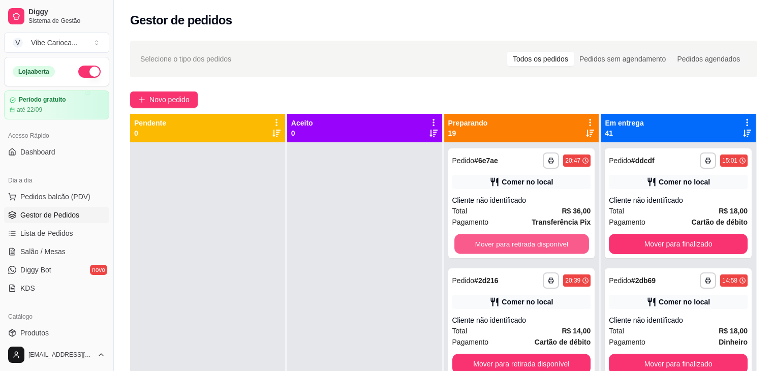
click at [465, 245] on button "Mover para retirada disponível" at bounding box center [521, 244] width 135 height 20
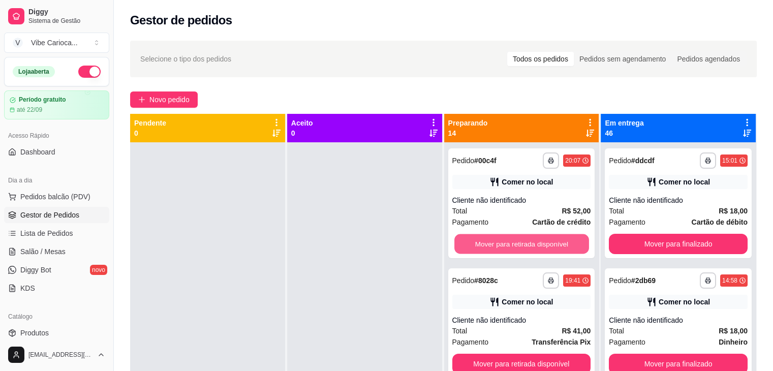
click at [465, 245] on button "Mover para retirada disponível" at bounding box center [521, 244] width 135 height 20
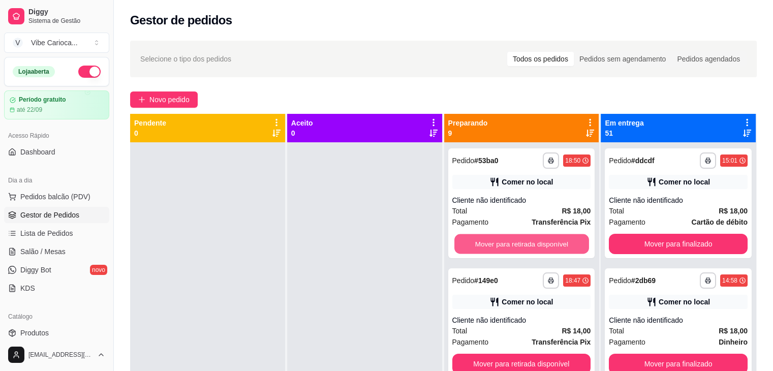
click at [465, 245] on button "Mover para retirada disponível" at bounding box center [521, 244] width 135 height 20
click at [465, 245] on button "Mover para retirada disponível" at bounding box center [521, 244] width 139 height 20
click at [465, 245] on button "Mover para retirada disponível" at bounding box center [521, 244] width 135 height 20
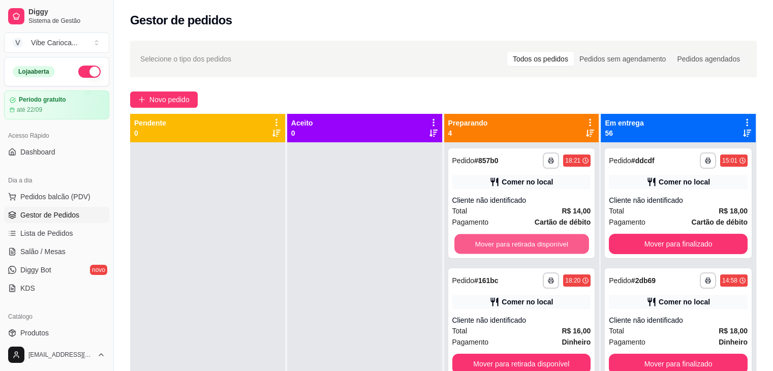
click at [465, 245] on button "Mover para retirada disponível" at bounding box center [521, 244] width 135 height 20
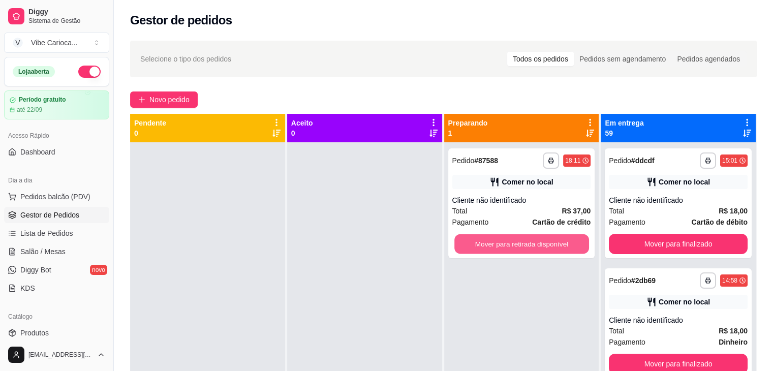
click at [465, 245] on button "Mover para retirada disponível" at bounding box center [521, 244] width 135 height 20
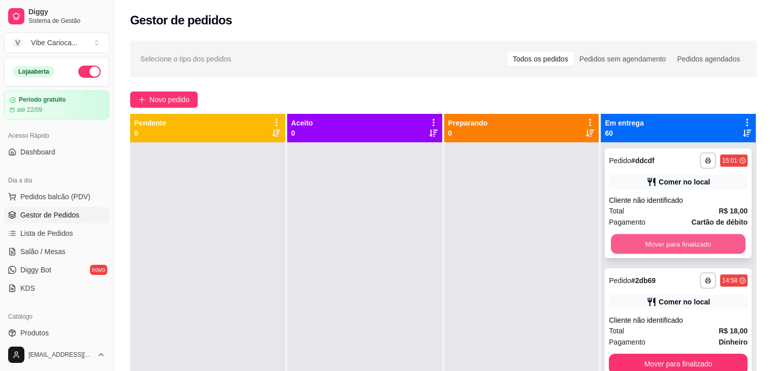
click at [636, 244] on button "Mover para finalizado" at bounding box center [678, 244] width 135 height 20
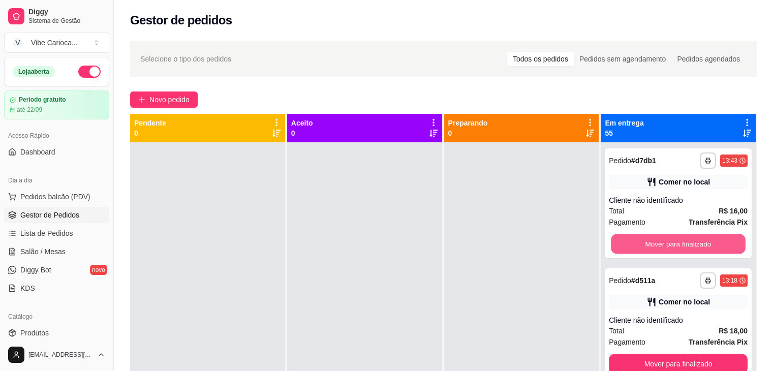
click at [636, 244] on button "Mover para finalizado" at bounding box center [678, 244] width 135 height 20
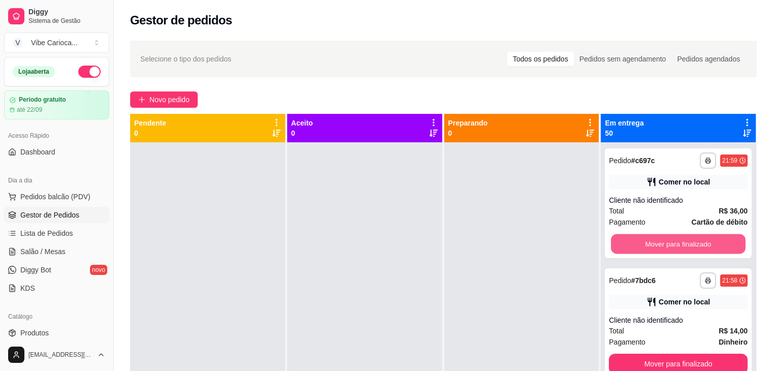
click at [636, 244] on button "Mover para finalizado" at bounding box center [678, 244] width 135 height 20
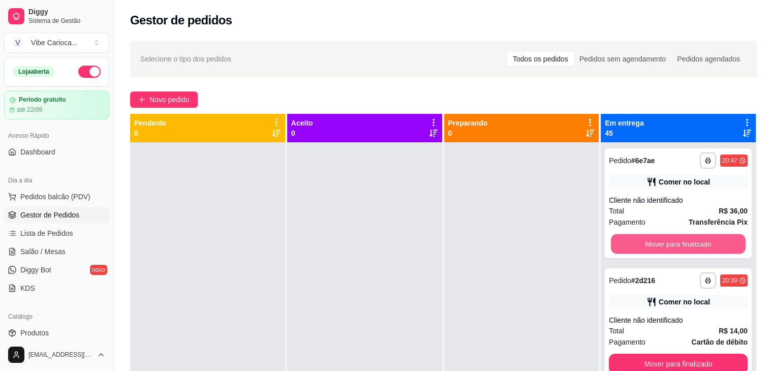
click at [636, 244] on button "Mover para finalizado" at bounding box center [678, 244] width 135 height 20
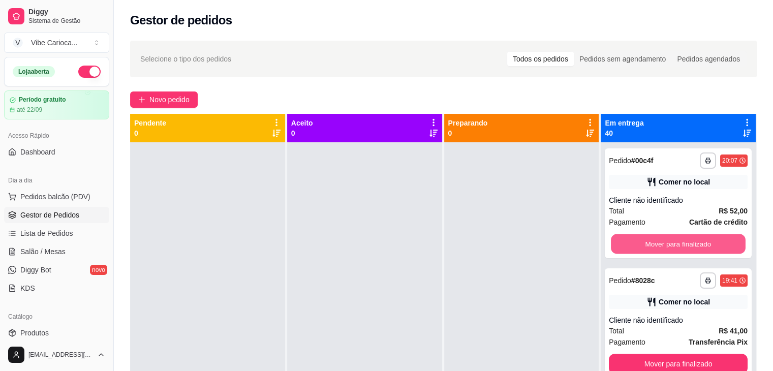
click at [636, 244] on button "Mover para finalizado" at bounding box center [678, 244] width 135 height 20
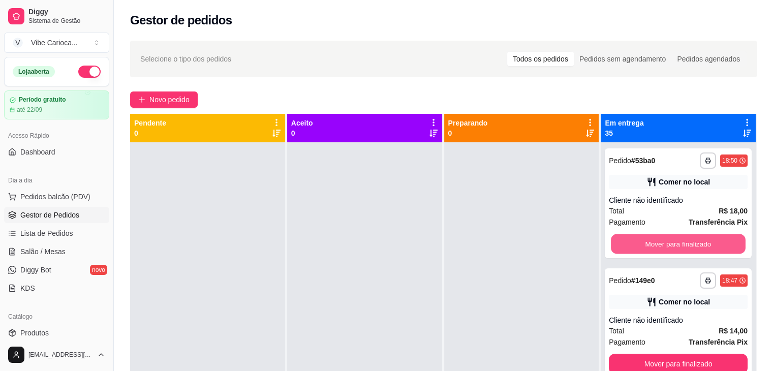
click at [636, 244] on button "Mover para finalizado" at bounding box center [678, 244] width 135 height 20
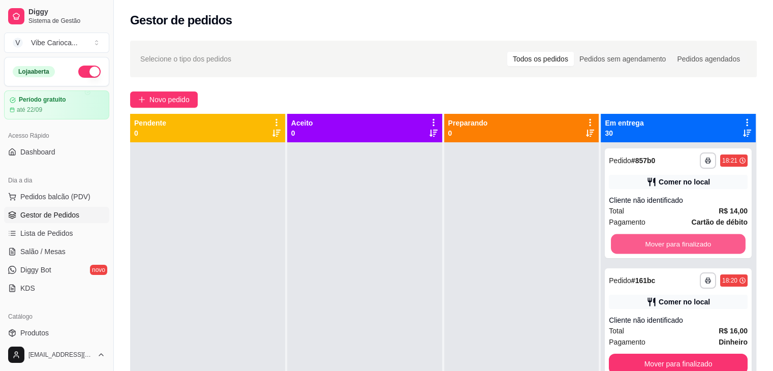
click at [636, 244] on button "Mover para finalizado" at bounding box center [678, 244] width 135 height 20
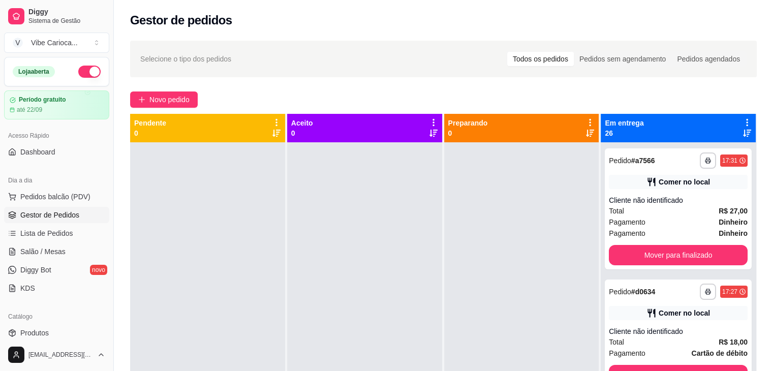
click at [636, 244] on div "**********" at bounding box center [678, 208] width 147 height 121
click at [633, 250] on button "Mover para finalizado" at bounding box center [678, 255] width 135 height 20
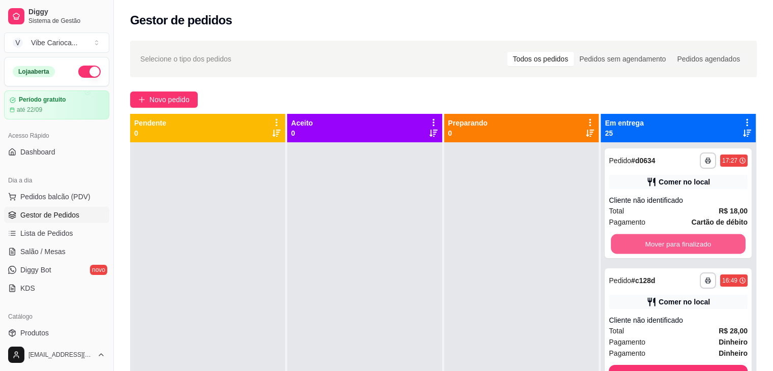
click at [633, 250] on button "Mover para finalizado" at bounding box center [678, 244] width 135 height 20
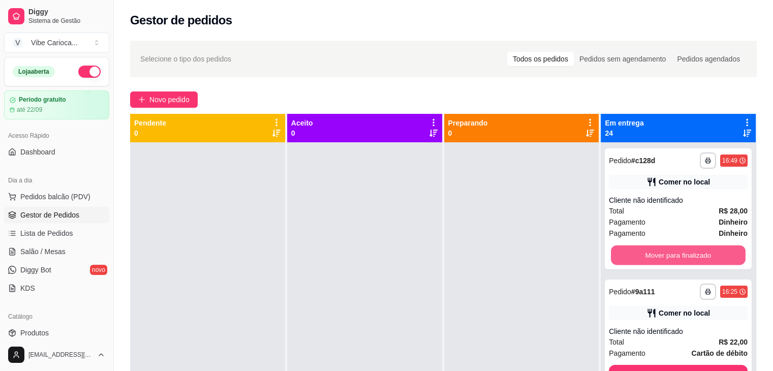
click at [633, 250] on button "Mover para finalizado" at bounding box center [678, 255] width 135 height 20
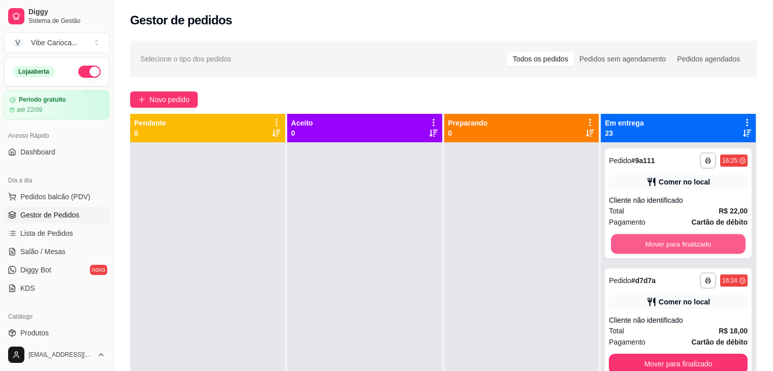
click at [633, 250] on button "Mover para finalizado" at bounding box center [678, 244] width 135 height 20
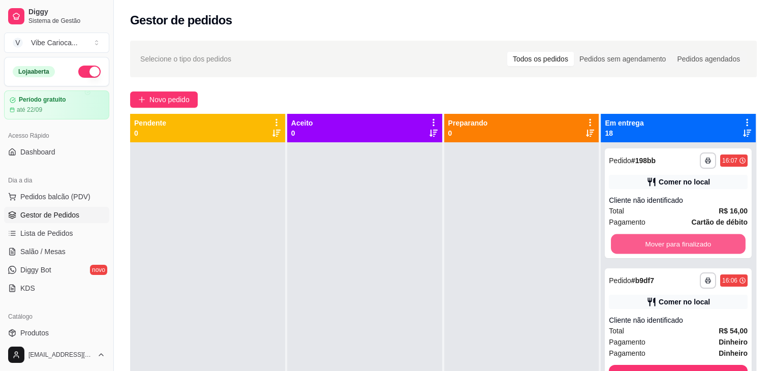
click at [633, 250] on button "Mover para finalizado" at bounding box center [678, 244] width 135 height 20
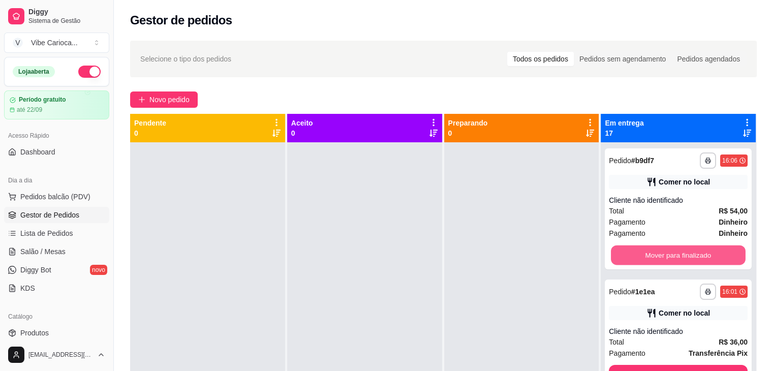
click at [633, 250] on button "Mover para finalizado" at bounding box center [678, 255] width 135 height 20
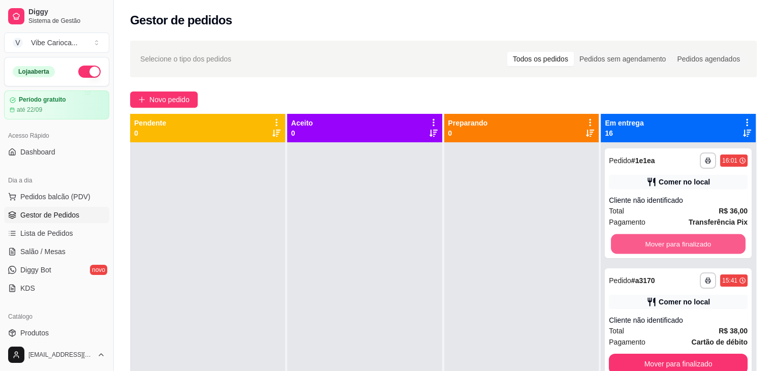
click at [633, 250] on button "Mover para finalizado" at bounding box center [678, 244] width 135 height 20
click at [633, 250] on button "Mover para finalizado" at bounding box center [678, 244] width 139 height 20
click at [633, 250] on button "Mover para finalizado" at bounding box center [678, 244] width 135 height 20
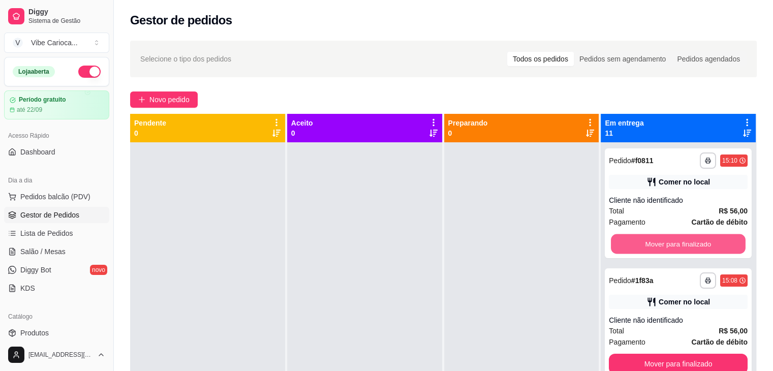
click at [633, 250] on button "Mover para finalizado" at bounding box center [678, 244] width 135 height 20
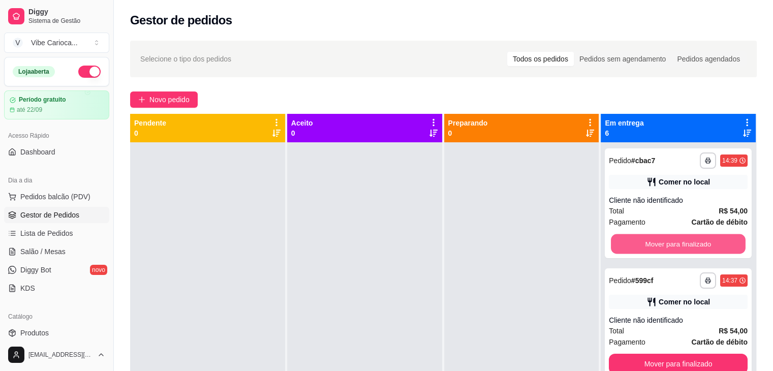
click at [633, 250] on button "Mover para finalizado" at bounding box center [678, 244] width 135 height 20
click at [631, 244] on button "Mover para finalizado" at bounding box center [678, 244] width 135 height 20
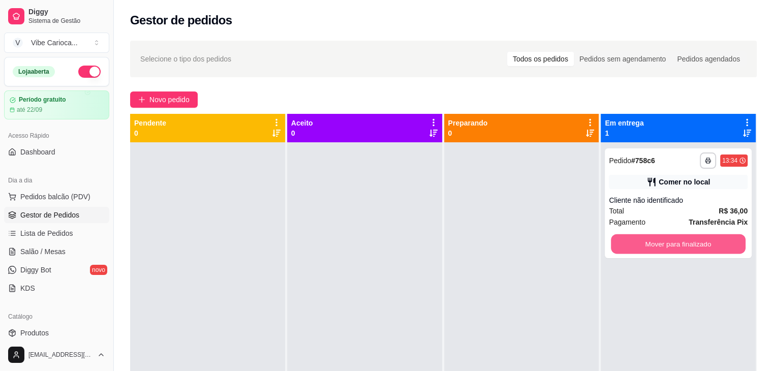
click at [631, 244] on button "Mover para finalizado" at bounding box center [678, 244] width 135 height 20
